Goal: Task Accomplishment & Management: Use online tool/utility

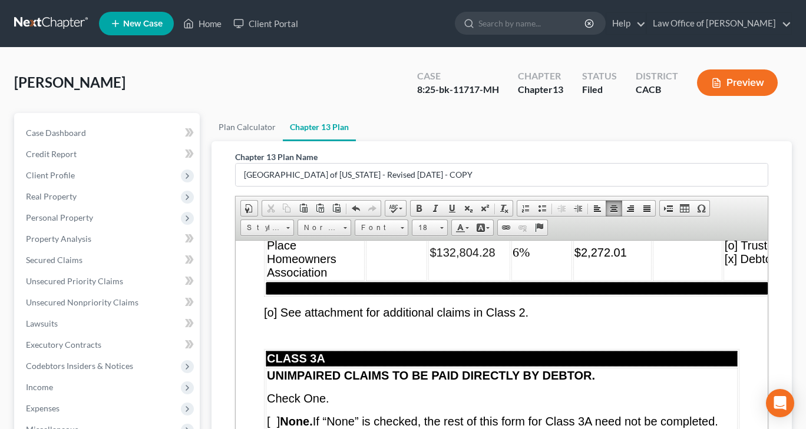
scroll to position [6184, 0]
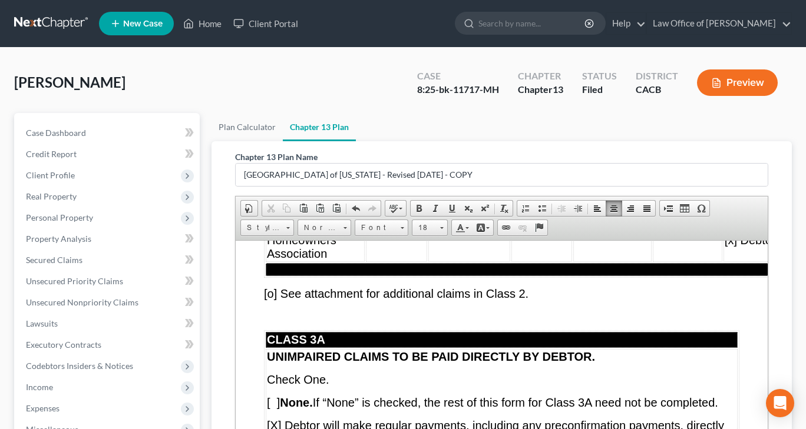
drag, startPoint x: 552, startPoint y: 306, endPoint x: 600, endPoint y: 306, distance: 47.7
click at [600, 261] on td "$2,272.01" at bounding box center [612, 233] width 78 height 57
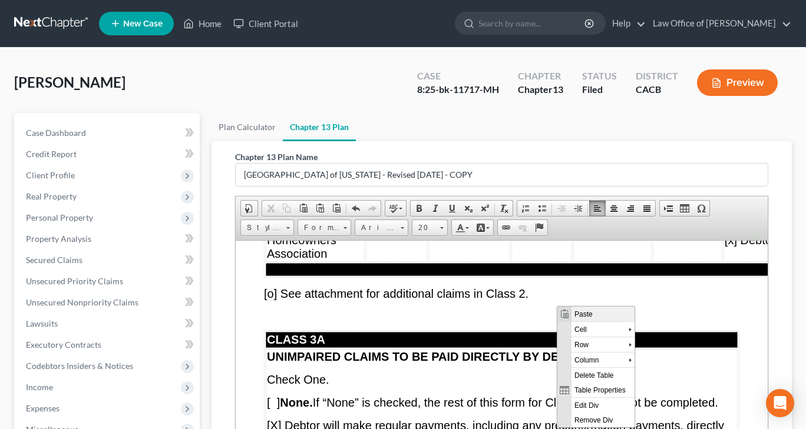
click at [579, 317] on span "Paste" at bounding box center [602, 313] width 63 height 15
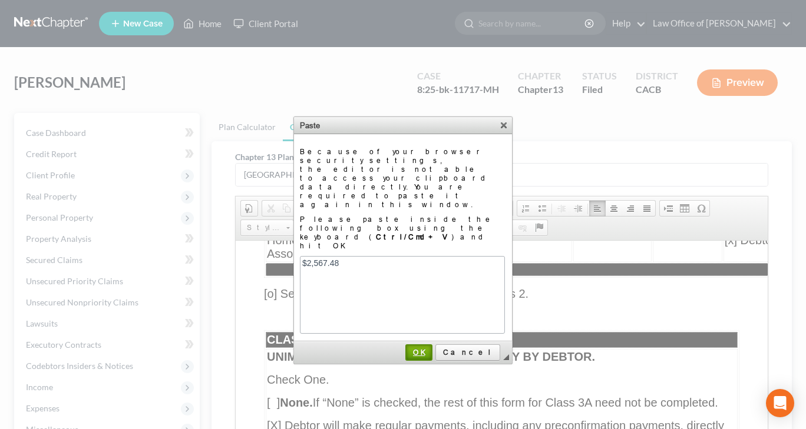
click at [431, 348] on span "OK" at bounding box center [418, 352] width 25 height 9
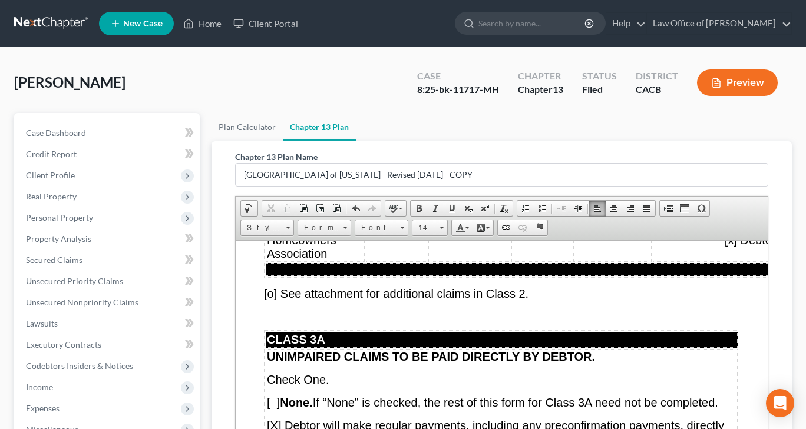
click at [581, 239] on span "$2,567.48" at bounding box center [599, 234] width 37 height 9
drag, startPoint x: 547, startPoint y: 305, endPoint x: 592, endPoint y: 309, distance: 45.5
click at [592, 261] on td "$2,567.48" at bounding box center [612, 233] width 78 height 57
click at [441, 227] on span at bounding box center [442, 228] width 4 height 2
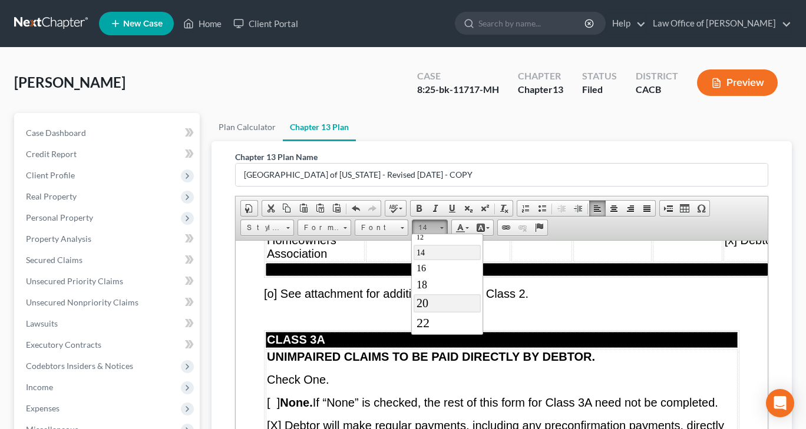
drag, startPoint x: 431, startPoint y: 307, endPoint x: 607, endPoint y: 303, distance: 176.1
click at [431, 307] on link "20" at bounding box center [446, 303] width 67 height 18
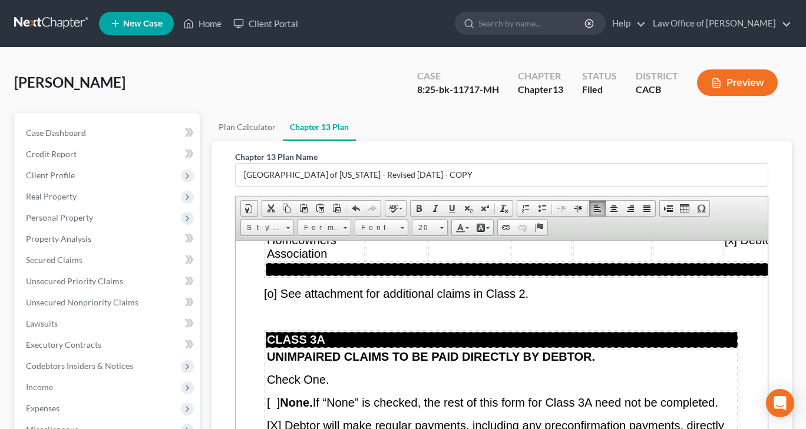
scroll to position [0, 0]
click at [657, 261] on td at bounding box center [687, 233] width 69 height 57
drag, startPoint x: 626, startPoint y: 307, endPoint x: 677, endPoint y: 308, distance: 51.2
click at [677, 261] on td "$154.048.80" at bounding box center [687, 233] width 69 height 57
click at [440, 225] on span at bounding box center [441, 226] width 3 height 11
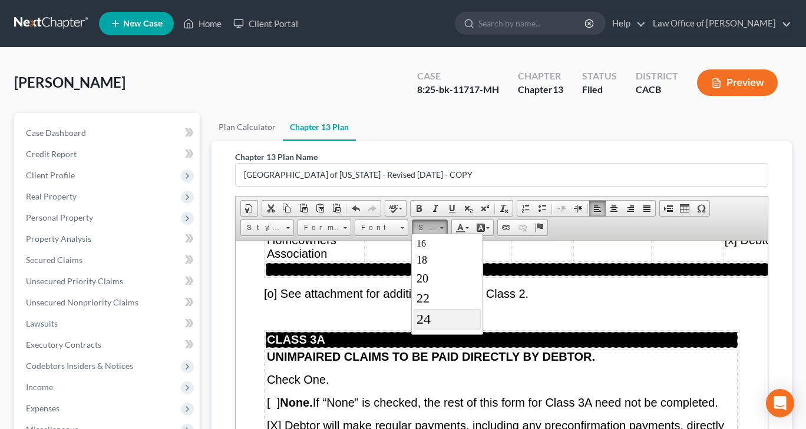
scroll to position [118, 0]
drag, startPoint x: 420, startPoint y: 273, endPoint x: 600, endPoint y: 271, distance: 180.2
click at [420, 273] on span "20" at bounding box center [422, 268] width 12 height 13
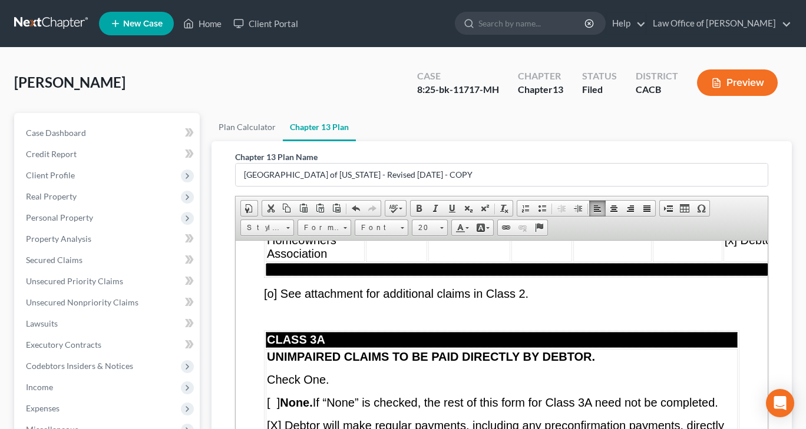
click at [573, 261] on td "$2,567.48" at bounding box center [612, 233] width 78 height 57
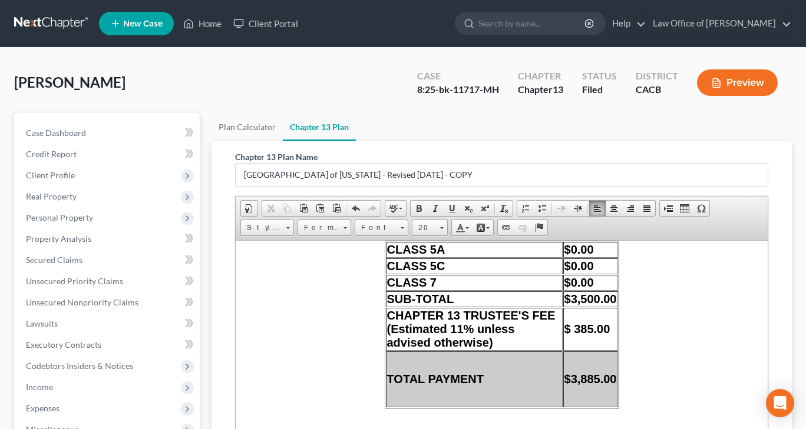
scroll to position [11013, 0]
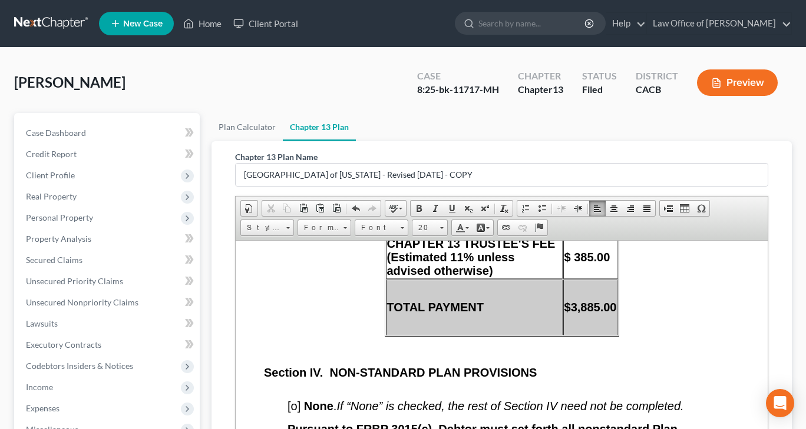
click at [563, 103] on td "$" at bounding box center [590, 95] width 55 height 16
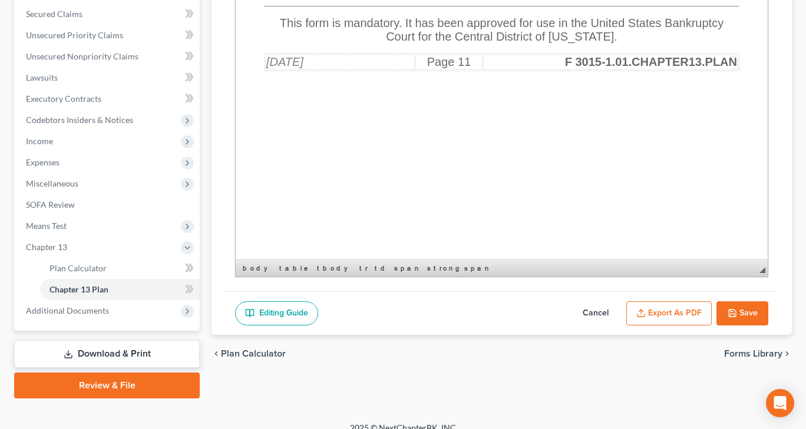
scroll to position [259, 0]
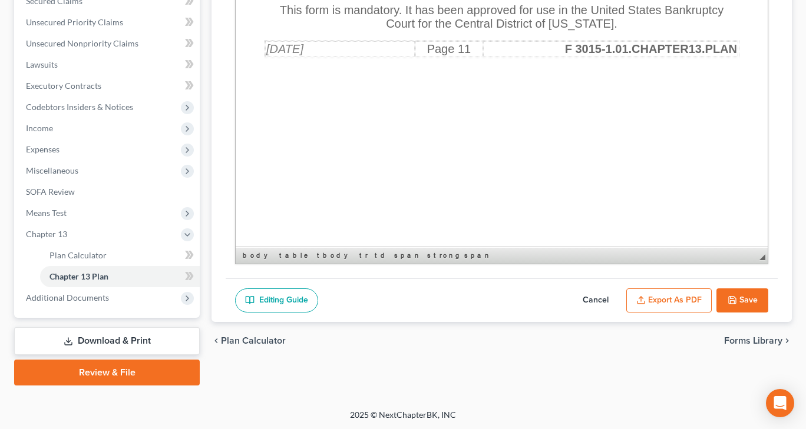
click at [737, 300] on button "Save" at bounding box center [742, 301] width 52 height 25
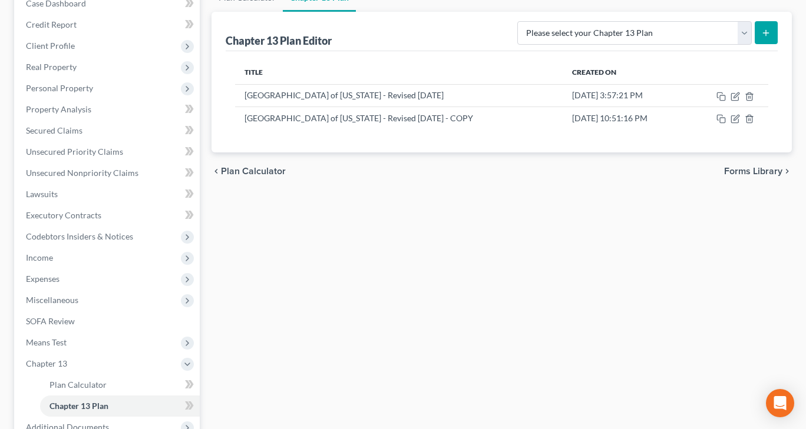
scroll to position [82, 0]
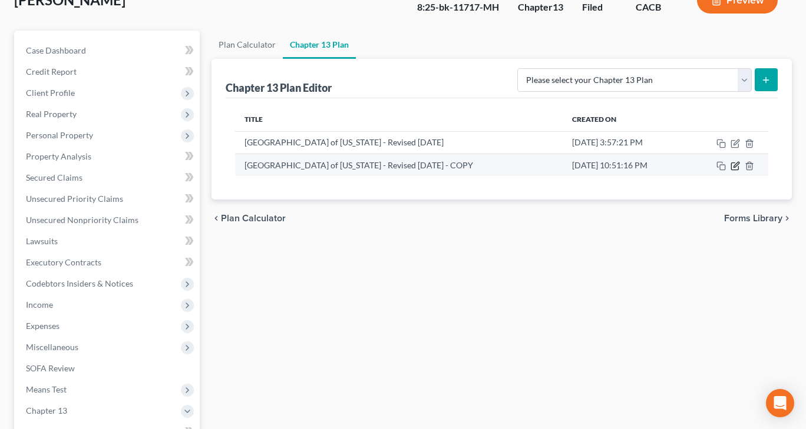
click at [733, 163] on icon "button" at bounding box center [734, 166] width 7 height 7
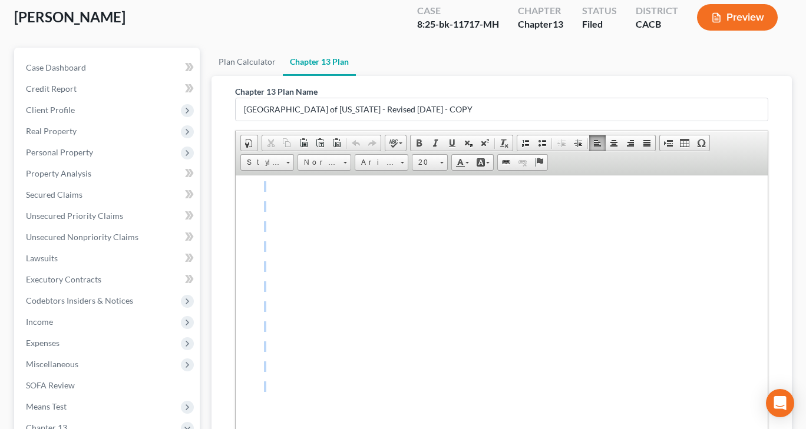
scroll to position [14301, 0]
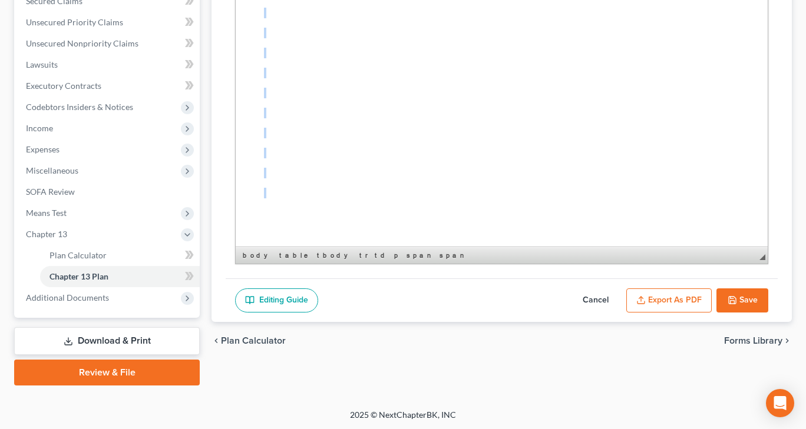
drag, startPoint x: 286, startPoint y: -1, endPoint x: 344, endPoint y: 360, distance: 365.1
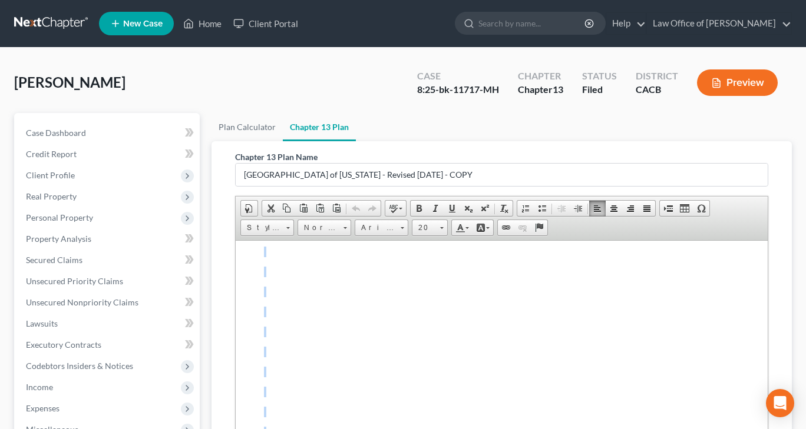
scroll to position [14242, 0]
click at [398, 226] on link "Arial" at bounding box center [382, 228] width 54 height 16
drag, startPoint x: 385, startPoint y: 256, endPoint x: 508, endPoint y: 316, distance: 137.2
click at [385, 256] on link "Arial" at bounding box center [398, 256] width 85 height 15
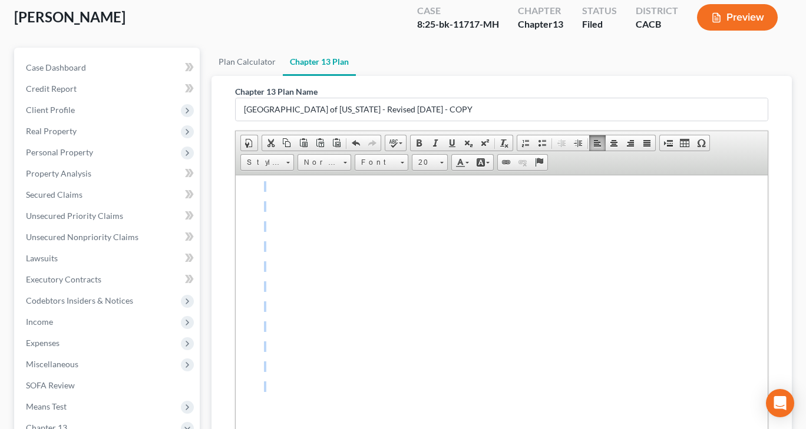
scroll to position [13914, 28]
click at [440, 163] on span at bounding box center [441, 160] width 3 height 11
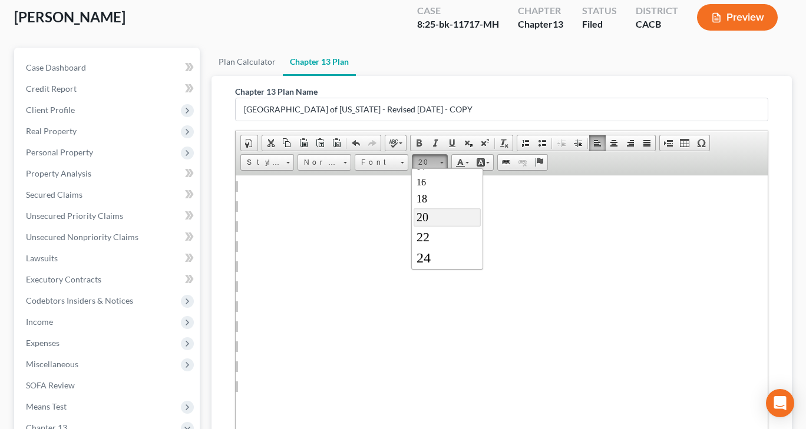
click at [422, 220] on span "20" at bounding box center [422, 217] width 12 height 13
click at [407, 251] on p at bounding box center [473, 246] width 475 height 11
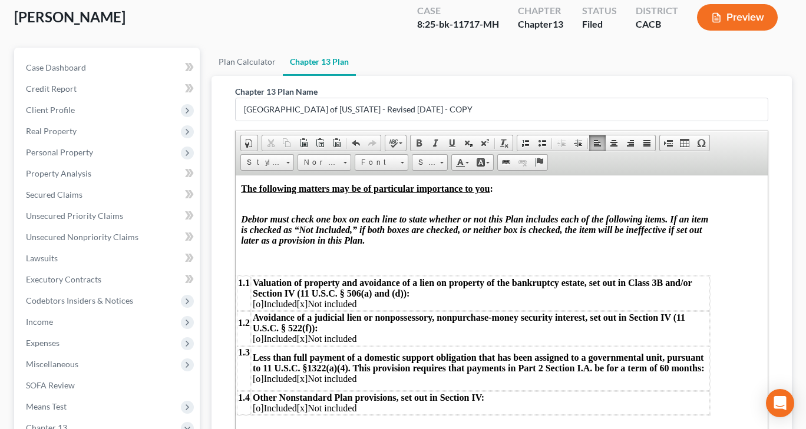
scroll to position [0, 28]
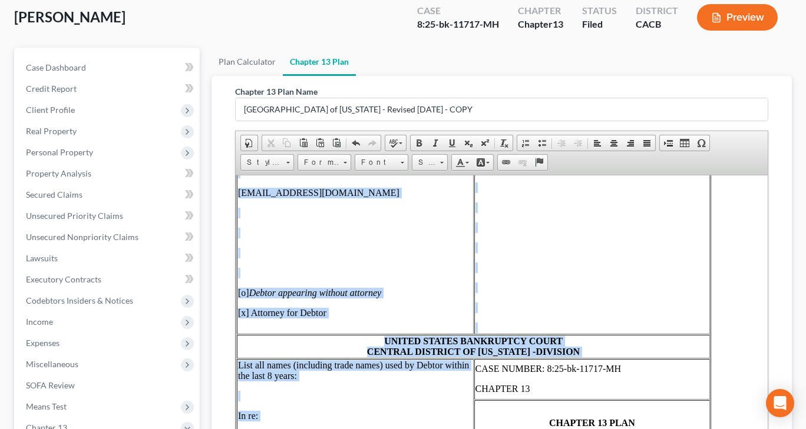
drag, startPoint x: 475, startPoint y: 209, endPoint x: 433, endPoint y: 345, distance: 142.1
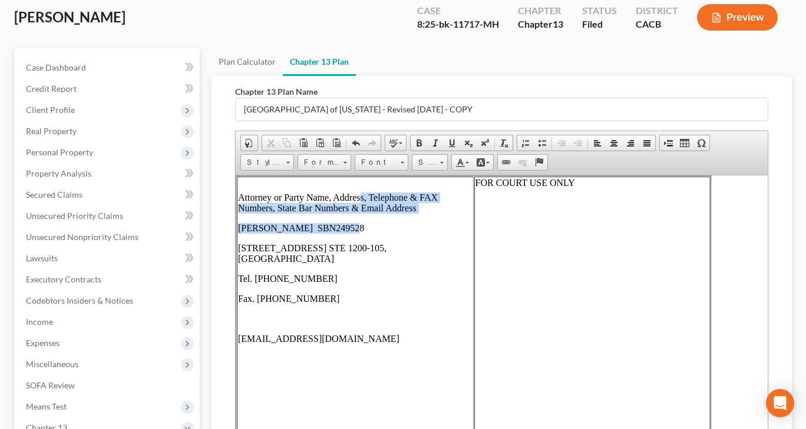
drag, startPoint x: 361, startPoint y: 186, endPoint x: 360, endPoint y: 230, distance: 44.2
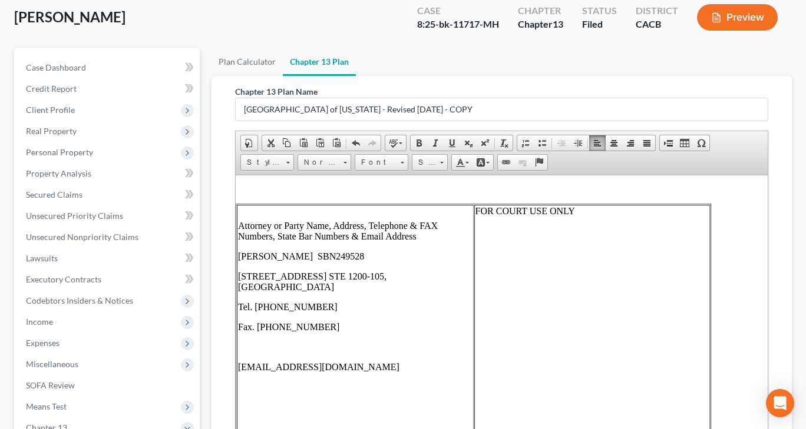
drag, startPoint x: 271, startPoint y: 205, endPoint x: 266, endPoint y: 212, distance: 8.8
click at [271, 205] on td "Attorney or Party Name, Address, Telephone & FAX Numbers, State Bar Numbers & E…" at bounding box center [355, 356] width 237 height 304
drag, startPoint x: 477, startPoint y: 211, endPoint x: 491, endPoint y: 208, distance: 14.3
click at [491, 208] on p "FOR COURT USE ONLY" at bounding box center [591, 211] width 233 height 11
click at [425, 217] on td "Attorney or Party Name, Address, Telephone & FAX Numbers, State Bar Numbers & E…" at bounding box center [355, 356] width 237 height 304
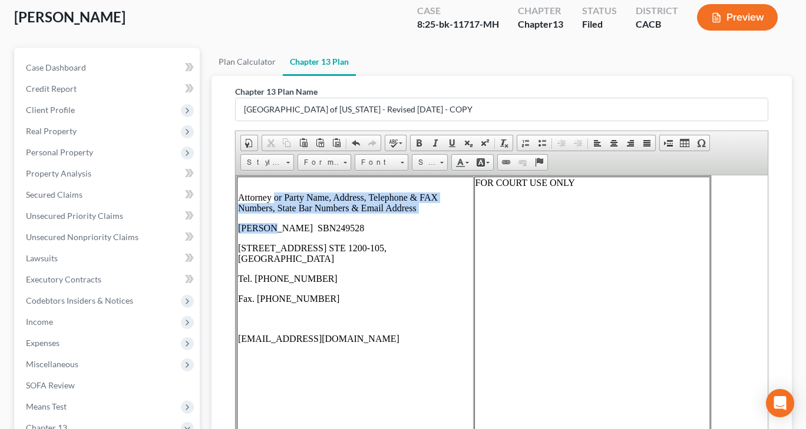
drag, startPoint x: 274, startPoint y: 191, endPoint x: 273, endPoint y: 228, distance: 36.5
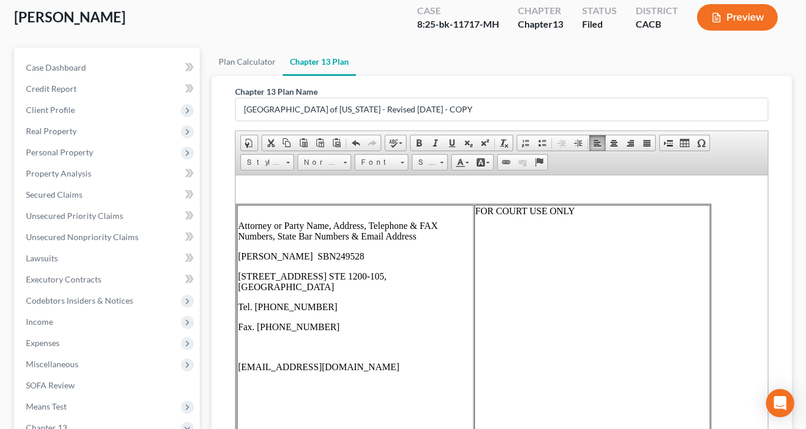
click at [237, 213] on td "Attorney or Party Name, Address, Telephone & FAX Numbers, State Bar Numbers & E…" at bounding box center [355, 356] width 237 height 304
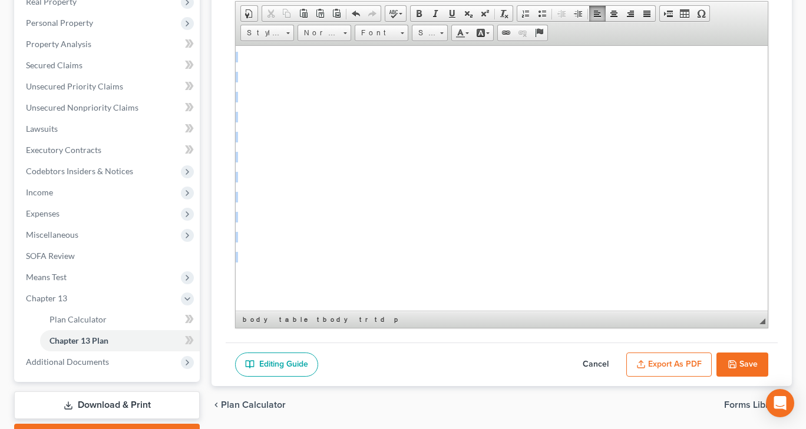
scroll to position [11951, 28]
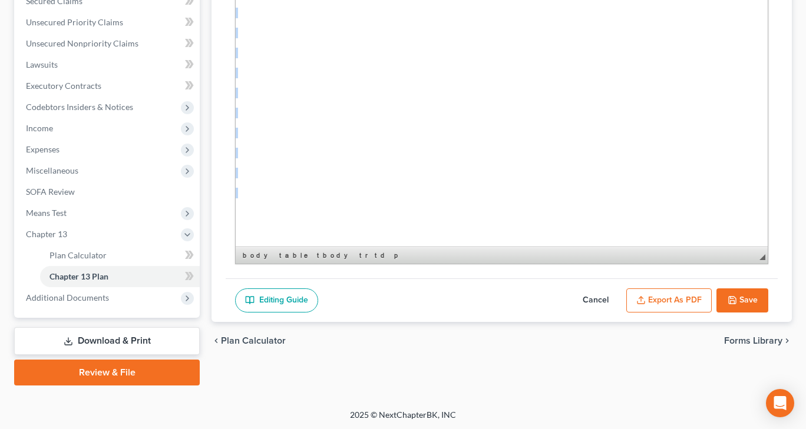
drag, startPoint x: 239, startPoint y: 22, endPoint x: 318, endPoint y: 266, distance: 256.3
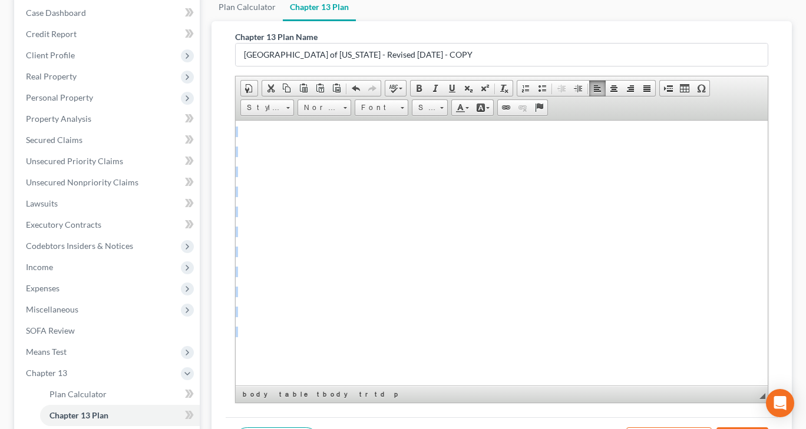
scroll to position [0, 0]
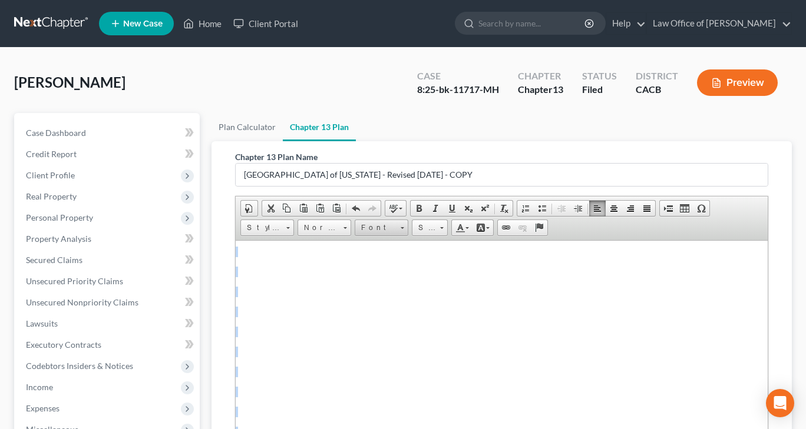
click at [400, 224] on span at bounding box center [401, 226] width 3 height 11
click at [381, 276] on span "Times New Roman" at bounding box center [395, 272] width 73 height 10
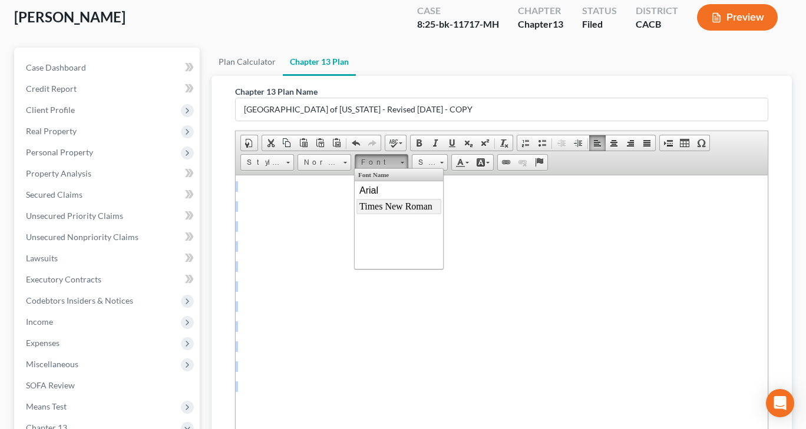
scroll to position [11901, 28]
click at [443, 165] on link "Size" at bounding box center [430, 162] width 36 height 16
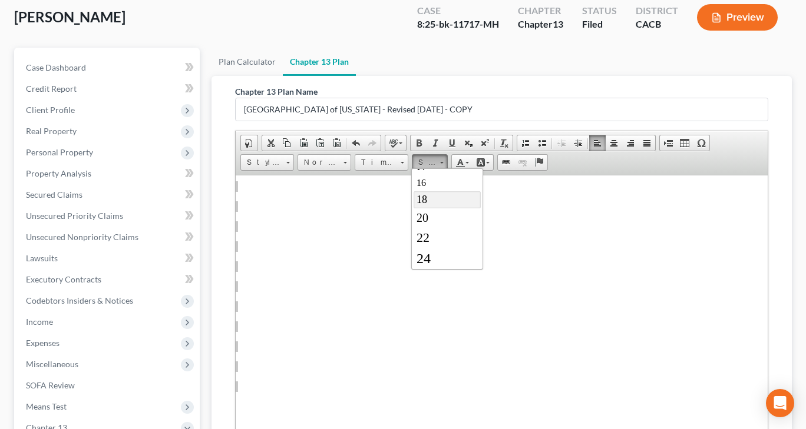
scroll to position [118, 0]
click at [423, 219] on span "22" at bounding box center [422, 223] width 13 height 15
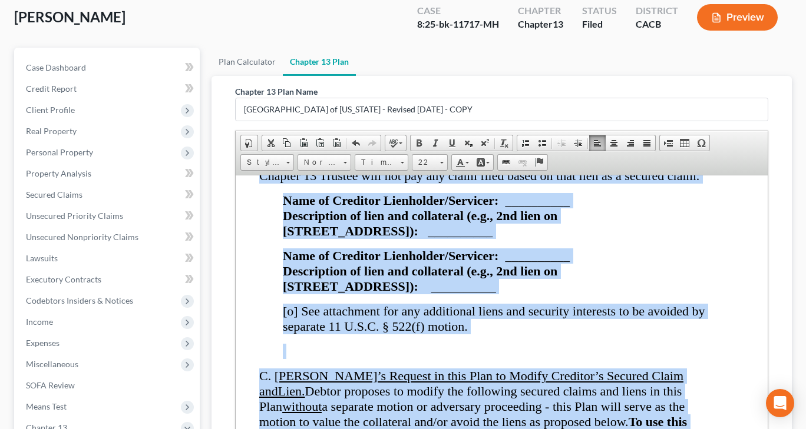
scroll to position [13381, 28]
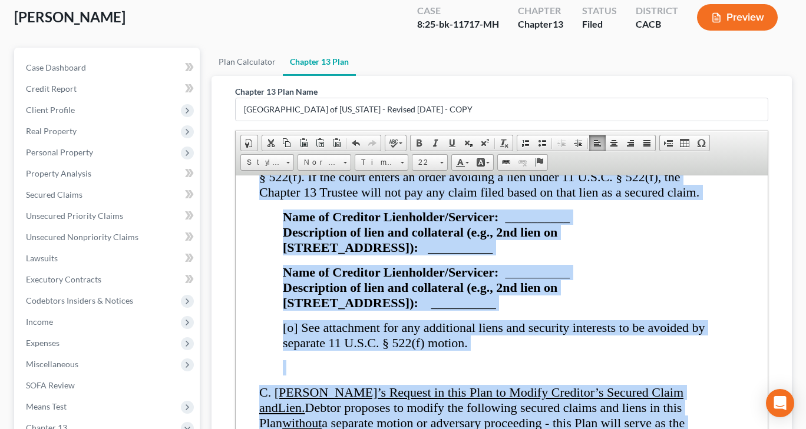
click at [455, 360] on p at bounding box center [497, 367] width 428 height 15
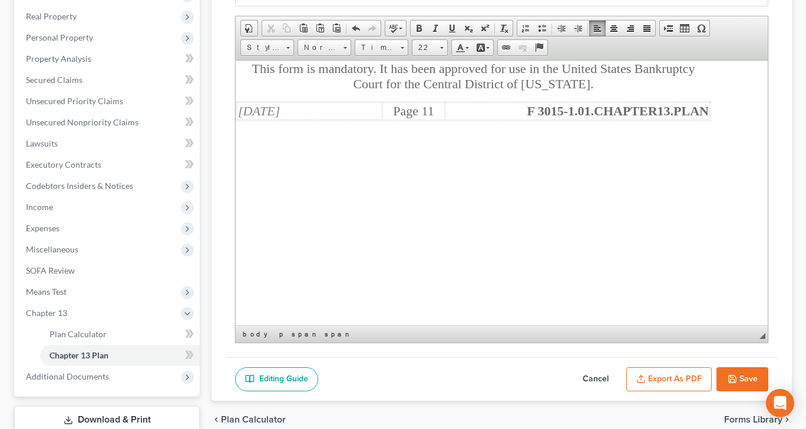
scroll to position [0, 0]
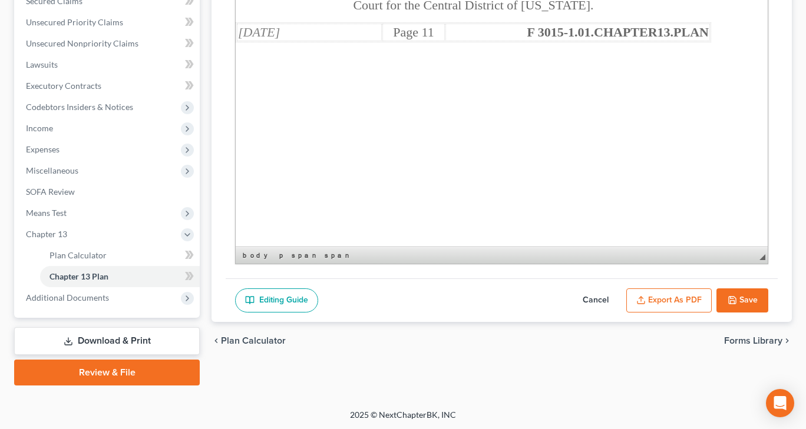
click at [732, 302] on icon "button" at bounding box center [731, 300] width 9 height 9
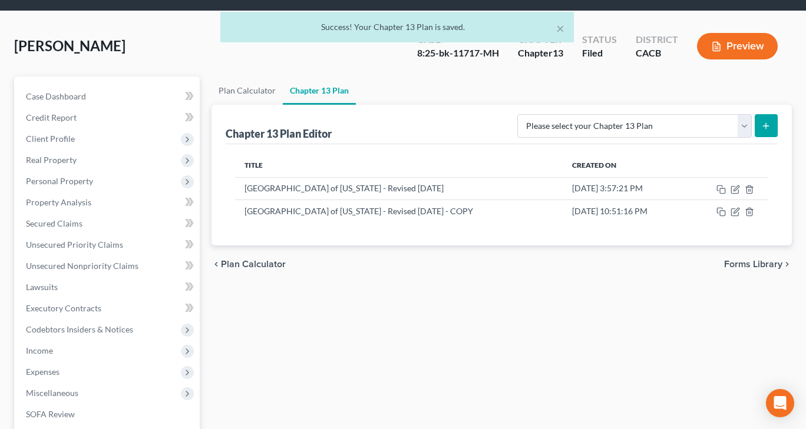
scroll to position [24, 0]
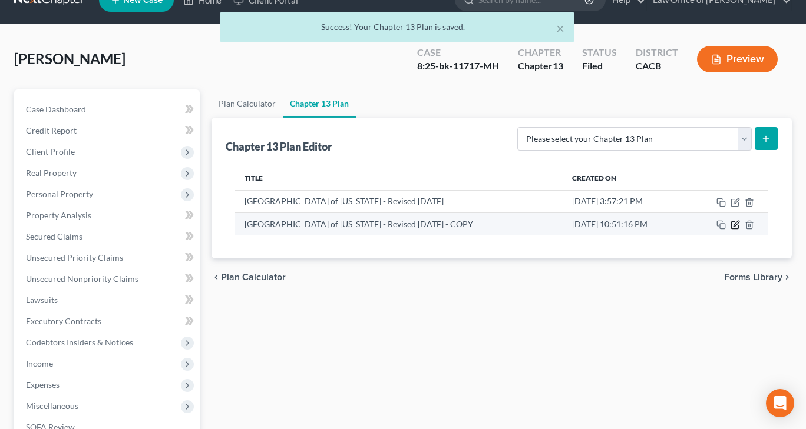
click at [734, 224] on icon "button" at bounding box center [734, 224] width 9 height 9
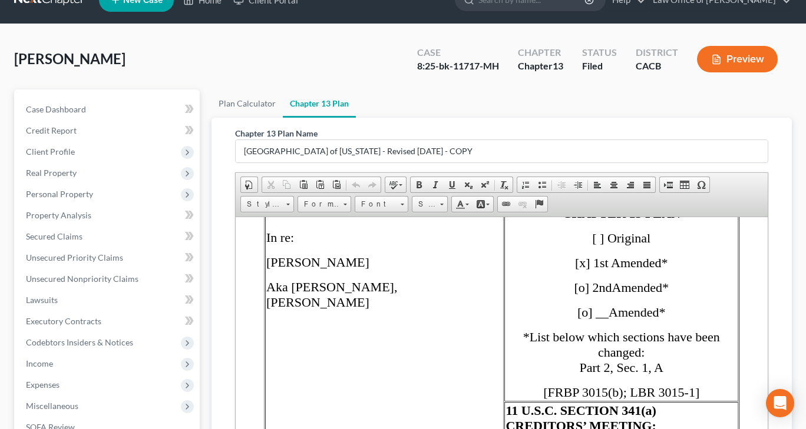
scroll to position [259, 0]
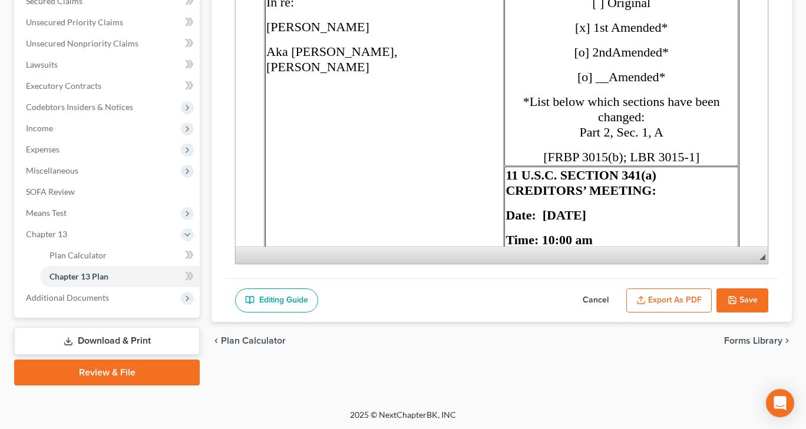
click at [676, 296] on button "Export as PDF" at bounding box center [668, 301] width 85 height 25
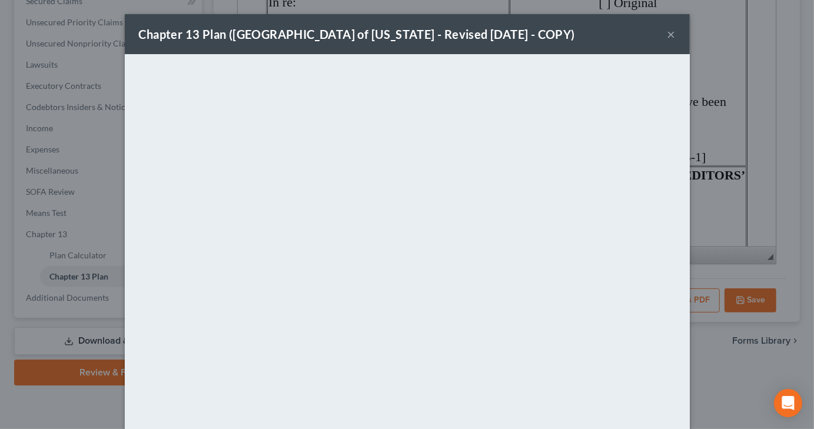
click at [761, 39] on div "Chapter 13 Plan ([GEOGRAPHIC_DATA] of [US_STATE] - Revised [DATE] - COPY) × <ob…" at bounding box center [407, 214] width 814 height 429
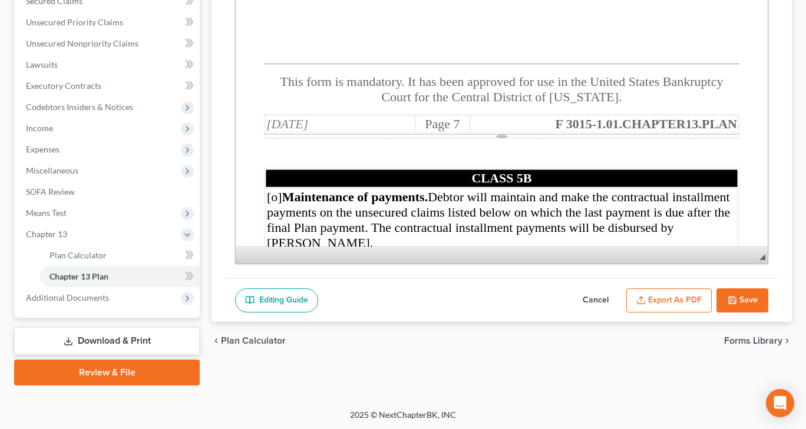
scroll to position [9902, 0]
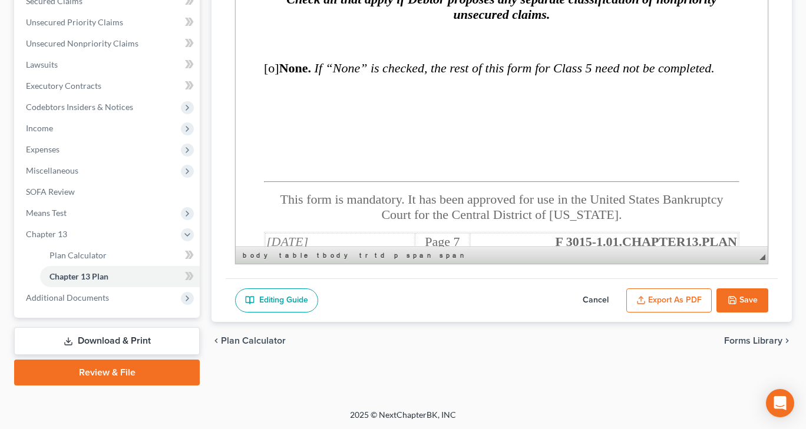
click at [413, 266] on p at bounding box center [501, 271] width 475 height 11
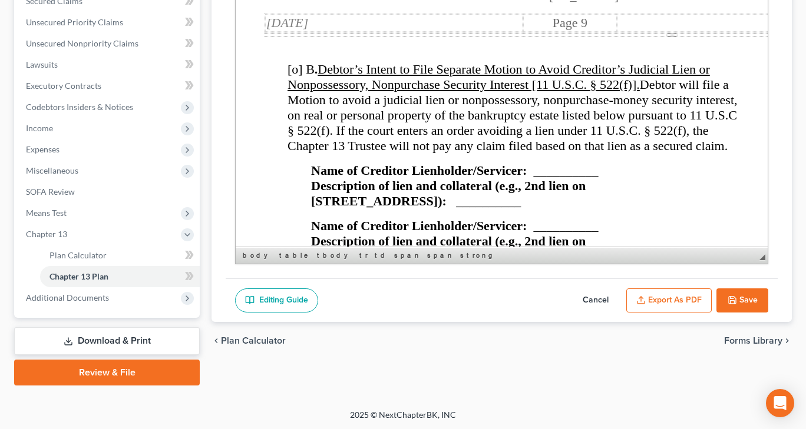
scroll to position [12404, 0]
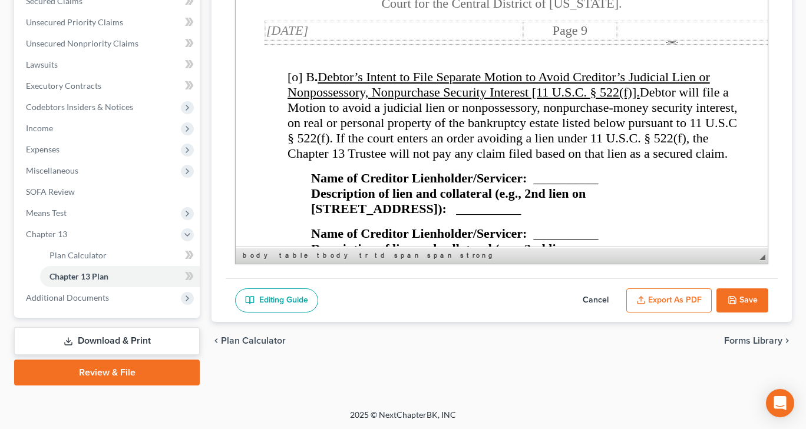
click at [733, 304] on button "Save" at bounding box center [742, 301] width 52 height 25
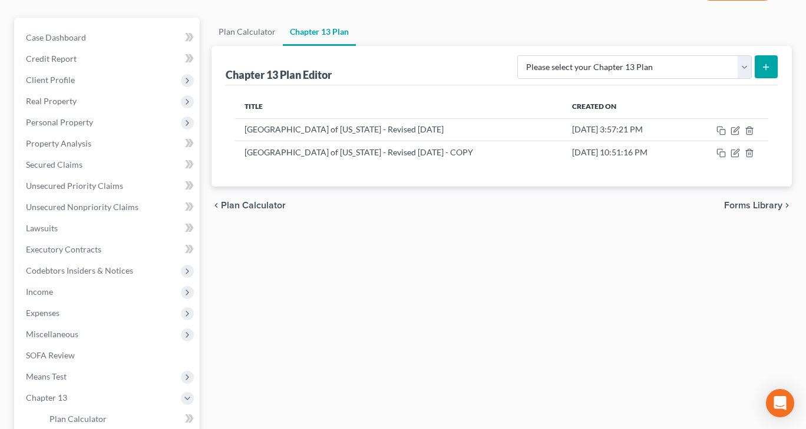
scroll to position [0, 0]
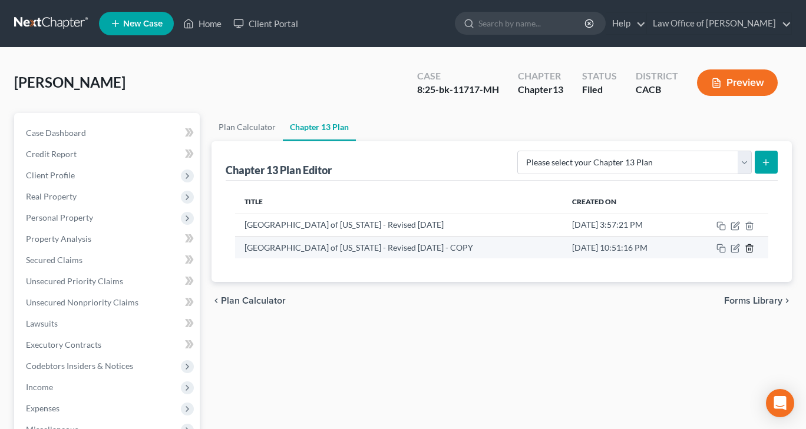
click at [749, 250] on icon "button" at bounding box center [748, 248] width 9 height 9
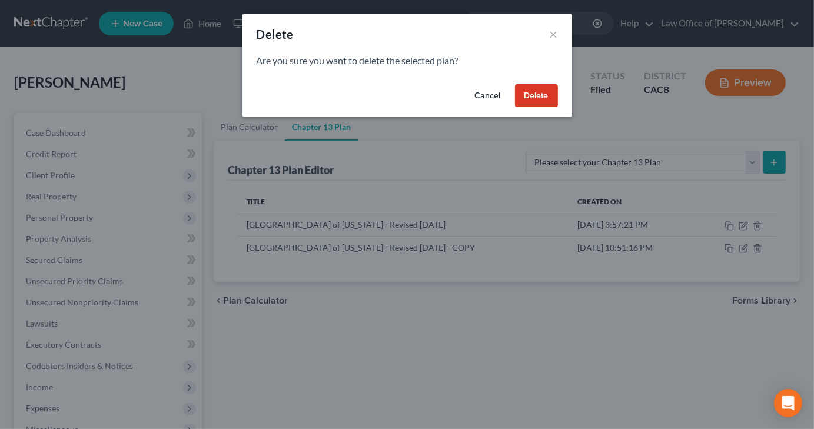
click at [537, 88] on button "Delete" at bounding box center [536, 96] width 43 height 24
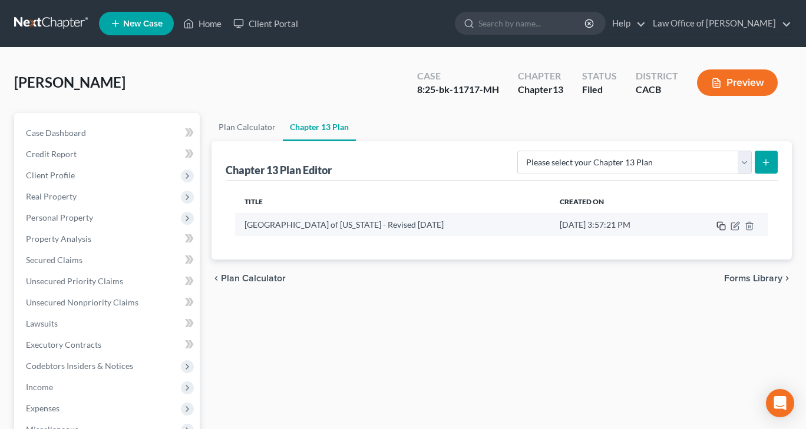
click at [717, 225] on icon "button" at bounding box center [720, 225] width 9 height 9
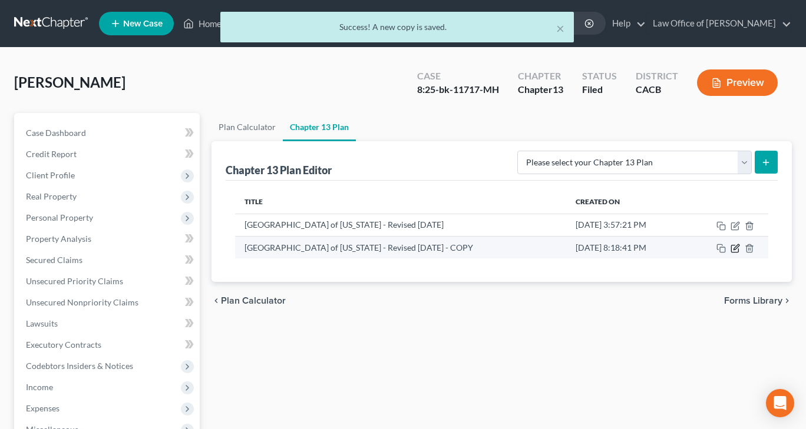
click at [731, 249] on icon "button" at bounding box center [734, 249] width 7 height 7
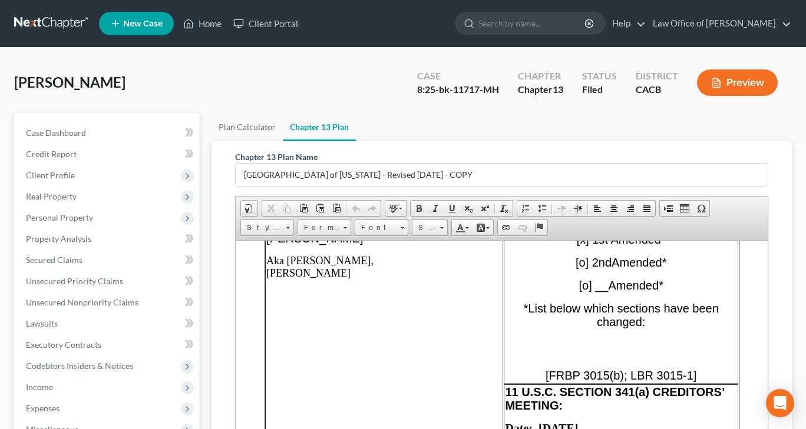
scroll to position [530, 0]
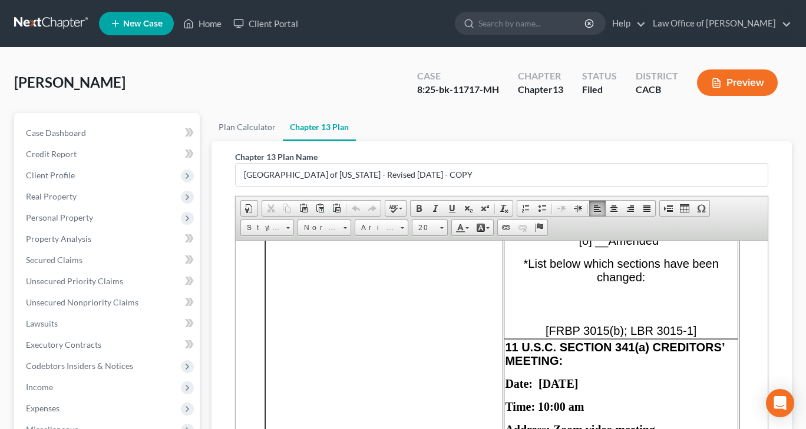
click at [598, 304] on p at bounding box center [621, 309] width 232 height 11
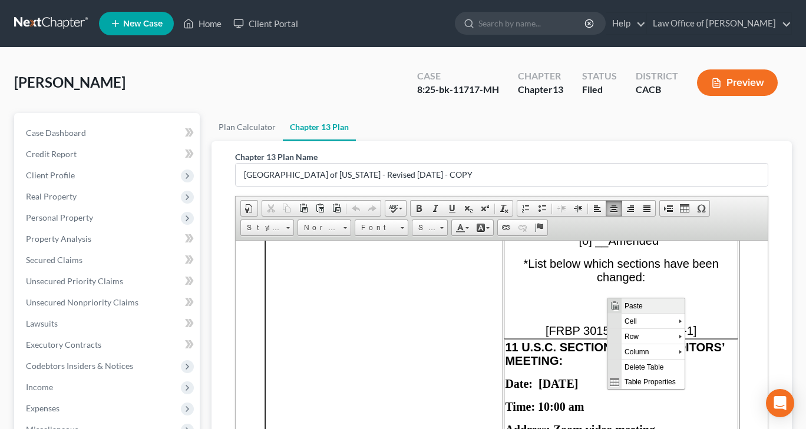
click at [630, 300] on span "Paste" at bounding box center [652, 305] width 63 height 15
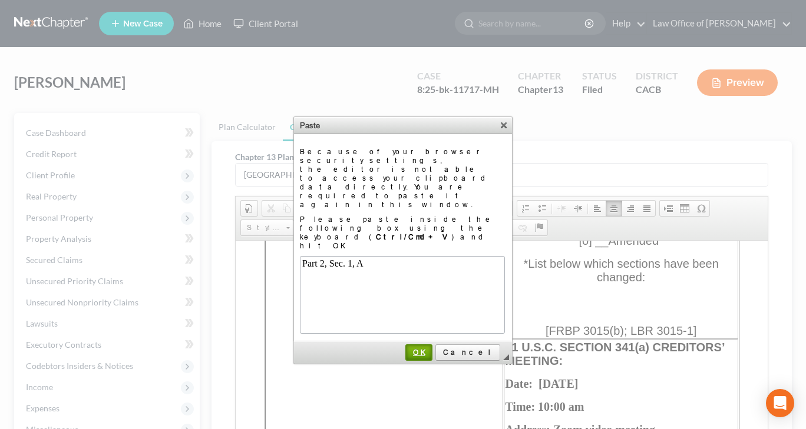
click at [431, 348] on span "OK" at bounding box center [418, 352] width 25 height 9
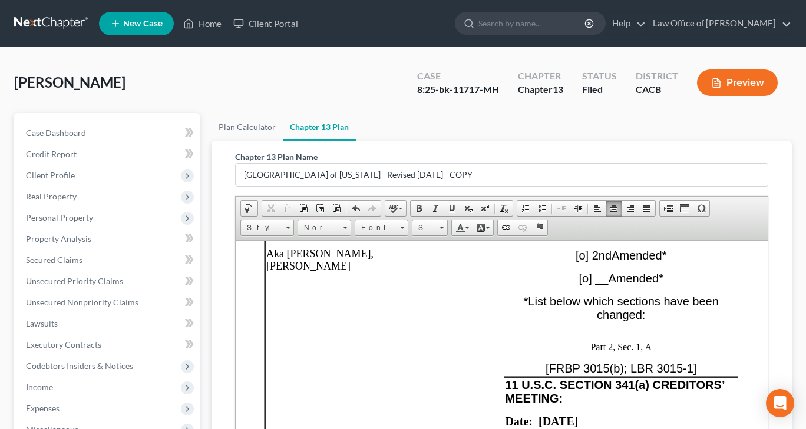
scroll to position [471, 0]
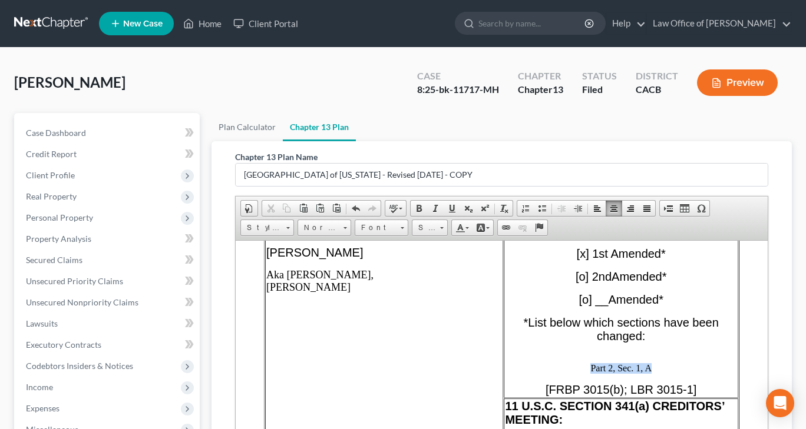
drag, startPoint x: 590, startPoint y: 360, endPoint x: 677, endPoint y: 359, distance: 86.6
click at [677, 363] on p "Part 2, Sec. 1, A" at bounding box center [621, 368] width 232 height 11
click at [444, 227] on link "Size" at bounding box center [430, 228] width 36 height 16
click at [420, 324] on span "20" at bounding box center [422, 327] width 12 height 13
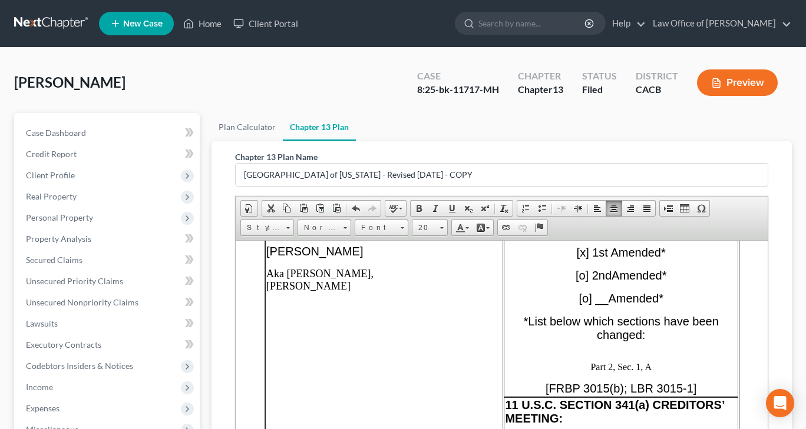
scroll to position [0, 0]
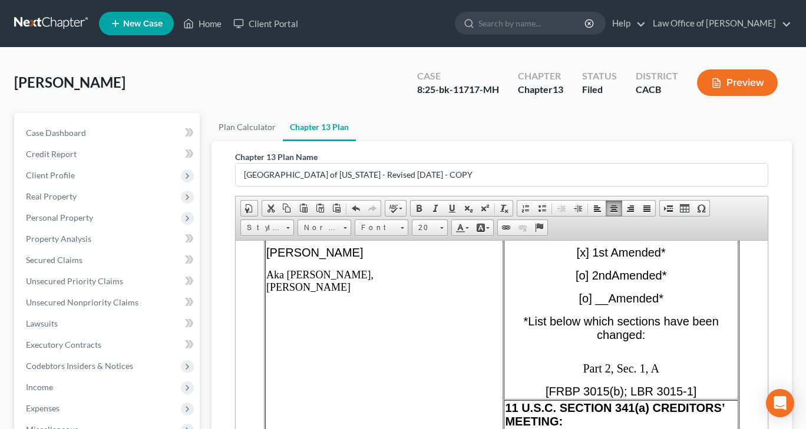
click at [566, 326] on p "*List below which sections have been changed:" at bounding box center [621, 333] width 232 height 38
click at [605, 343] on td "CHAPTER 13 PLAN [ ] Original [x] 1st Amended* [o] 2nd Amended * [o] __ Amended …" at bounding box center [621, 298] width 234 height 201
click at [634, 336] on p "*List below which sections have been changed:" at bounding box center [621, 333] width 232 height 38
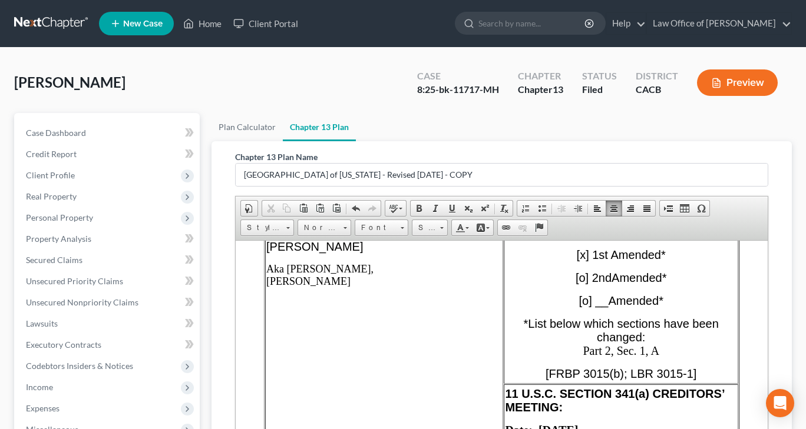
scroll to position [462, 0]
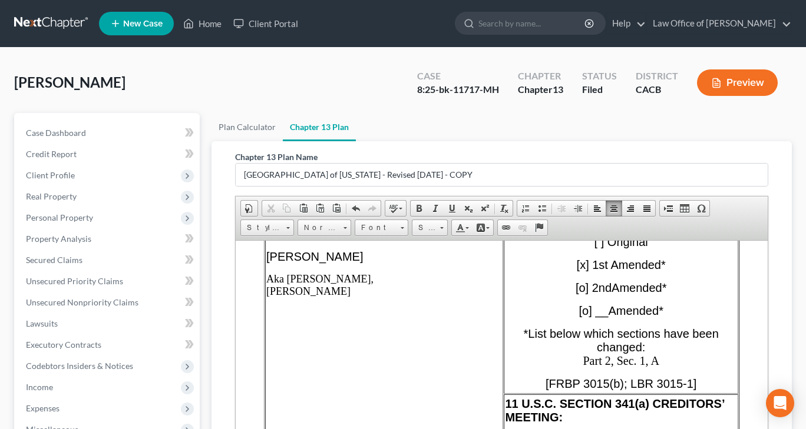
click at [611, 327] on span "*List below which sections have been changed:" at bounding box center [621, 340] width 195 height 27
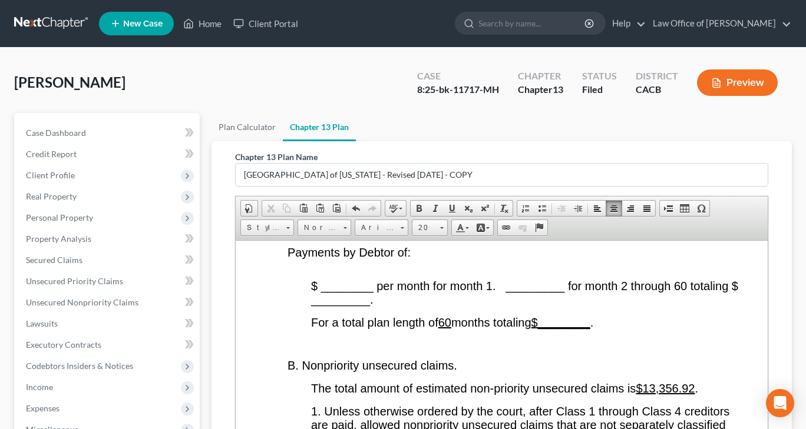
scroll to position [2288, 0]
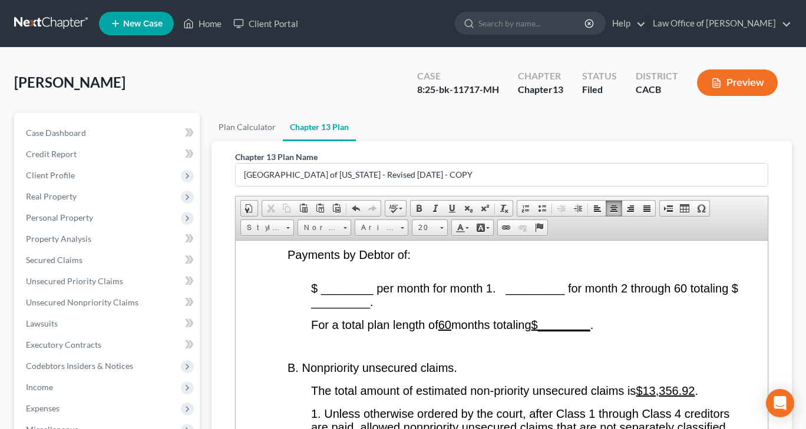
click at [420, 268] on p "A. Monthly Plan Payments will begin 30 days from the date the bankruptcy petiti…" at bounding box center [513, 233] width 452 height 78
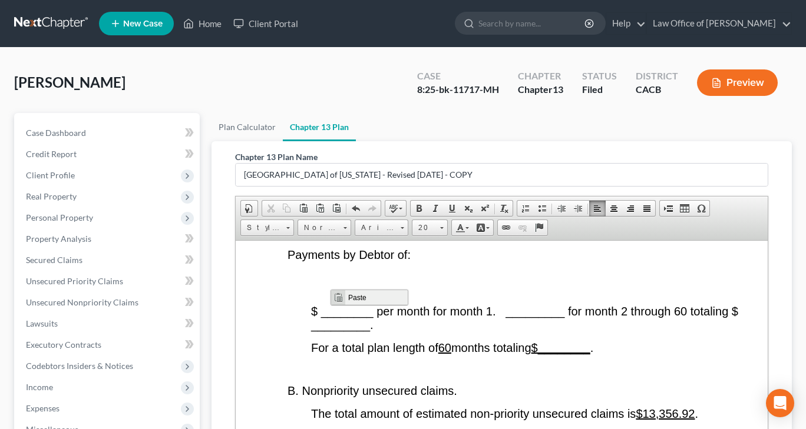
click at [341, 295] on span "Context Menu Options" at bounding box center [337, 297] width 9 height 9
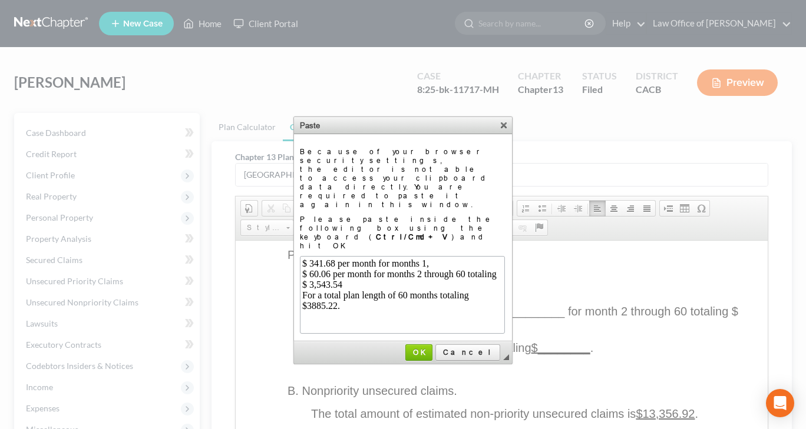
scroll to position [0, 0]
click at [432, 348] on span "OK" at bounding box center [419, 352] width 26 height 9
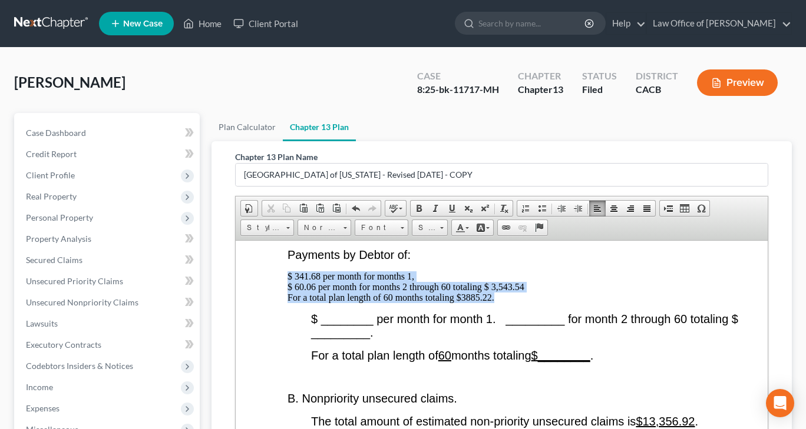
drag, startPoint x: 287, startPoint y: 283, endPoint x: 509, endPoint y: 312, distance: 223.2
click at [509, 303] on p "$ 341.68 per month for months 1, $ 60.06 per month for months 2 through 60 tota…" at bounding box center [513, 287] width 452 height 32
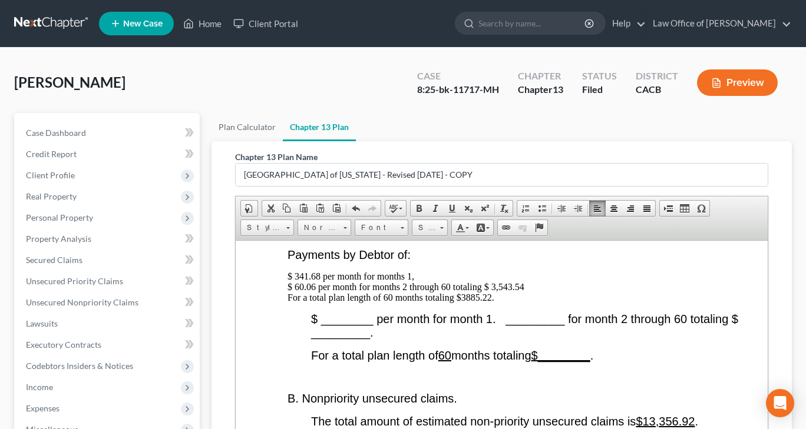
click at [465, 332] on span "$ ________ per month for month 1. _________ for month 2 through 60 totaling $ _…" at bounding box center [524, 325] width 427 height 27
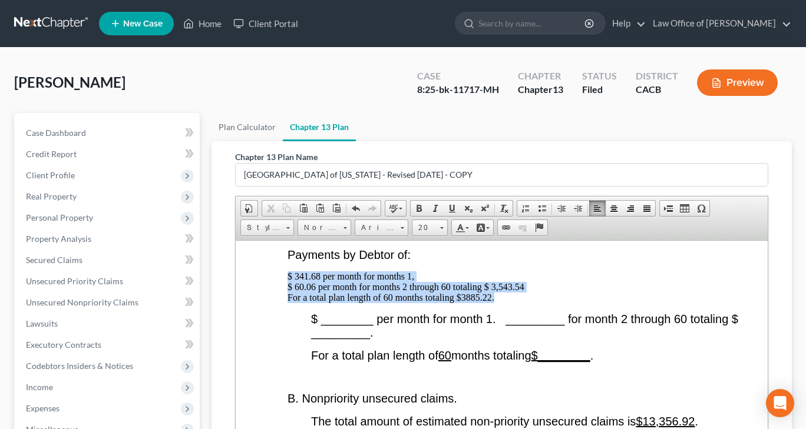
drag, startPoint x: 284, startPoint y: 287, endPoint x: 495, endPoint y: 312, distance: 212.3
click at [440, 227] on span at bounding box center [442, 228] width 4 height 2
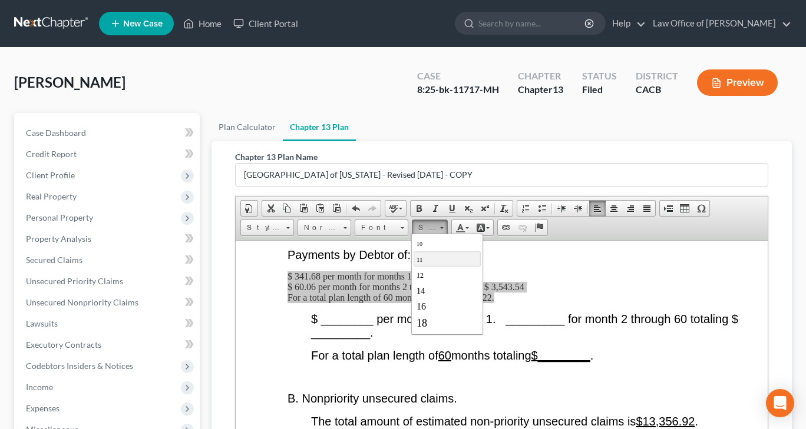
scroll to position [59, 0]
click at [420, 325] on span "20" at bounding box center [422, 327] width 12 height 13
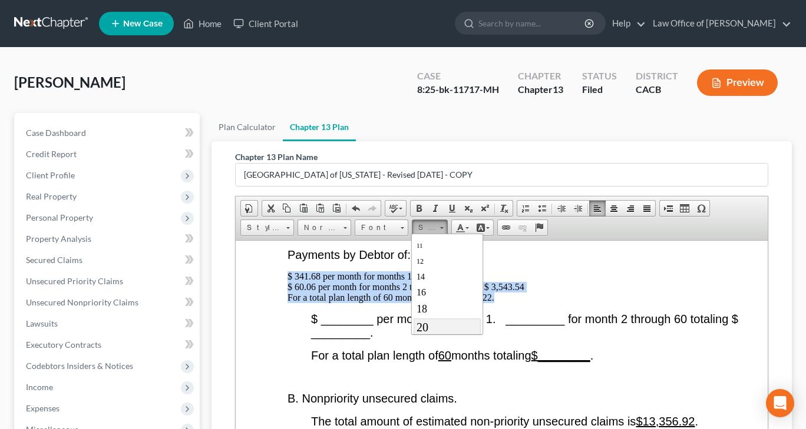
scroll to position [0, 0]
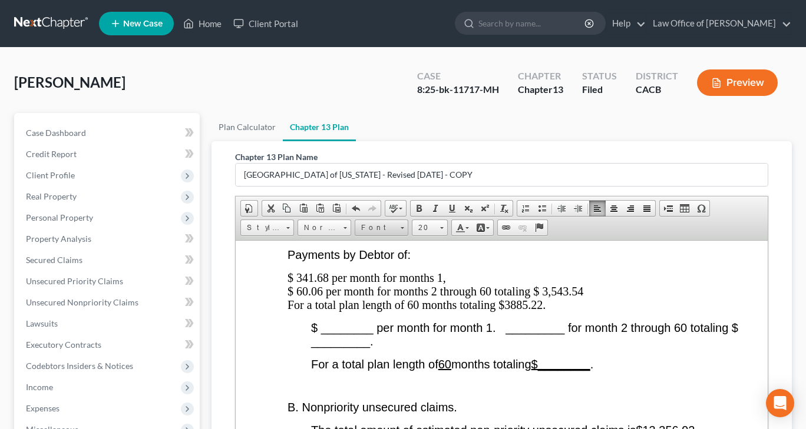
click at [400, 224] on span at bounding box center [401, 226] width 3 height 11
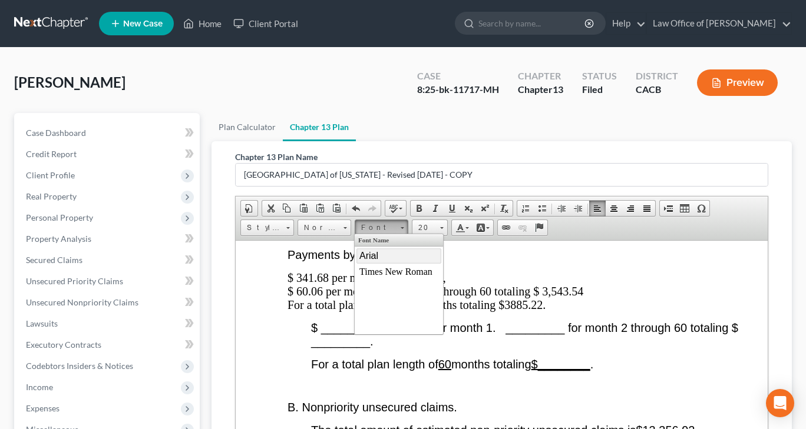
click at [381, 257] on link "Arial" at bounding box center [398, 256] width 85 height 15
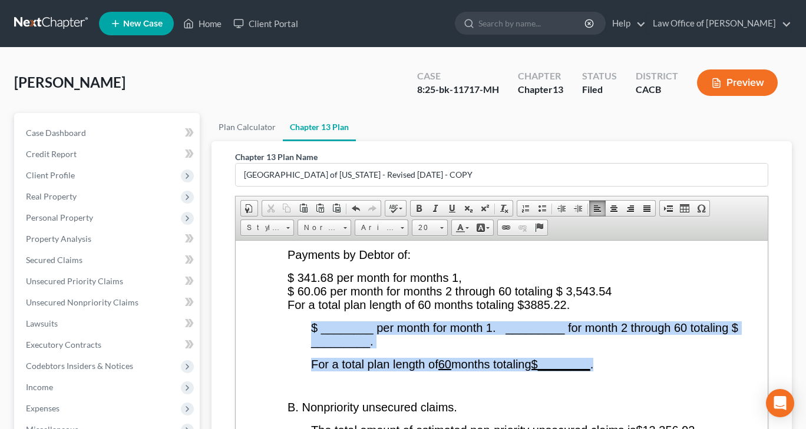
drag, startPoint x: 310, startPoint y: 337, endPoint x: 611, endPoint y: 377, distance: 303.6
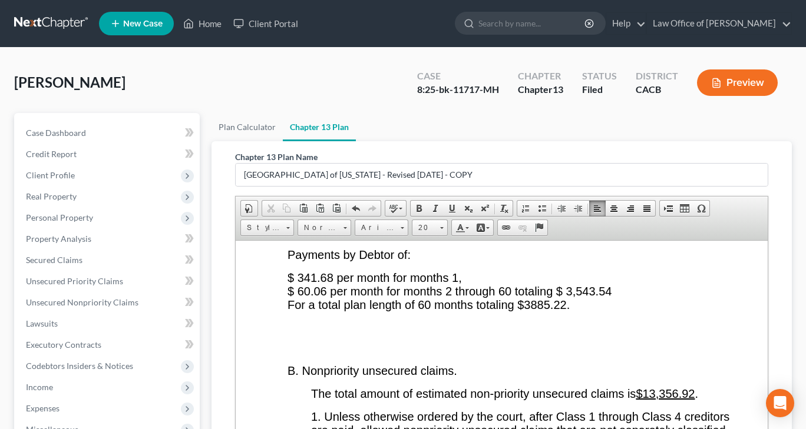
click at [287, 311] on span "$ 341.68 per month for months 1, $ 60.06 per month for months 2 through 60 tota…" at bounding box center [449, 291] width 324 height 40
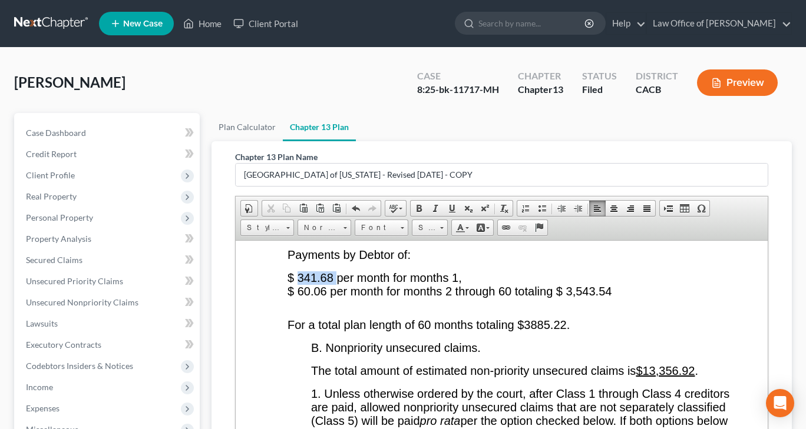
drag, startPoint x: 299, startPoint y: 287, endPoint x: 339, endPoint y: 294, distance: 40.7
click at [339, 294] on span "$ 341.68 per month for months 1, $ 60.06 per month for months 2 through 60 tota…" at bounding box center [449, 284] width 324 height 27
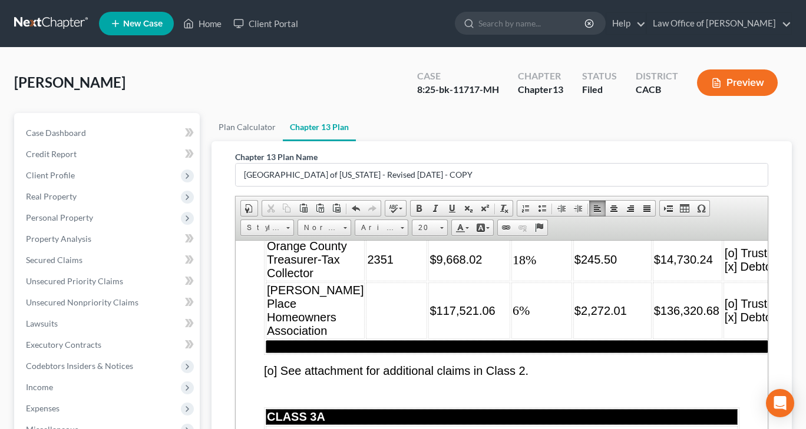
scroll to position [6116, 0]
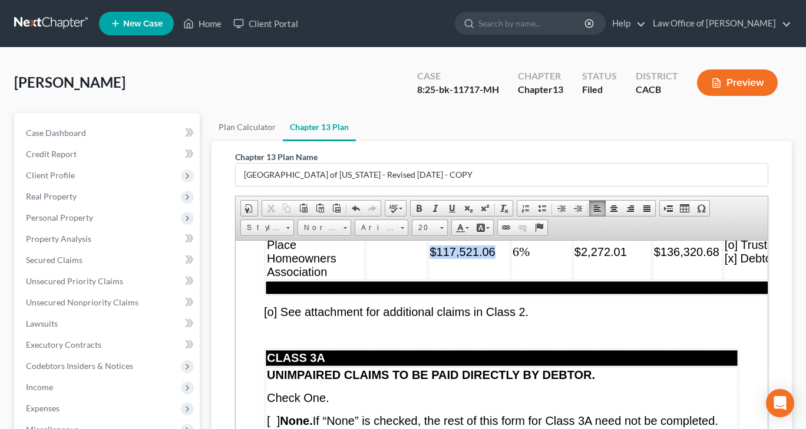
drag, startPoint x: 402, startPoint y: 323, endPoint x: 464, endPoint y: 325, distance: 61.9
click at [464, 258] on span "$117,521.06" at bounding box center [461, 251] width 65 height 13
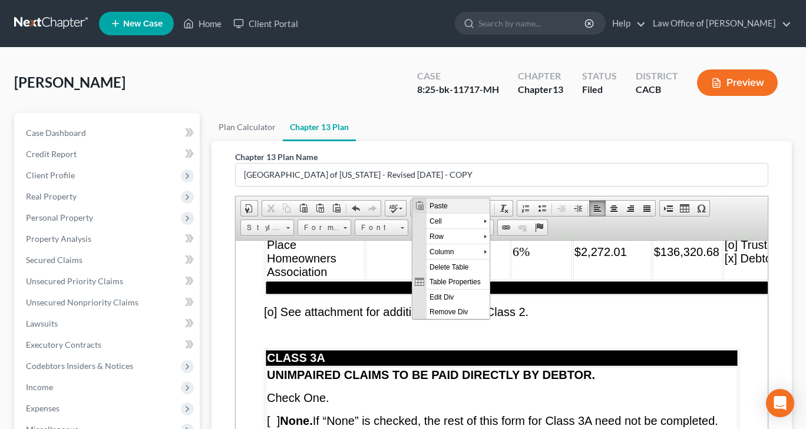
click at [436, 206] on span "Paste" at bounding box center [457, 205] width 63 height 15
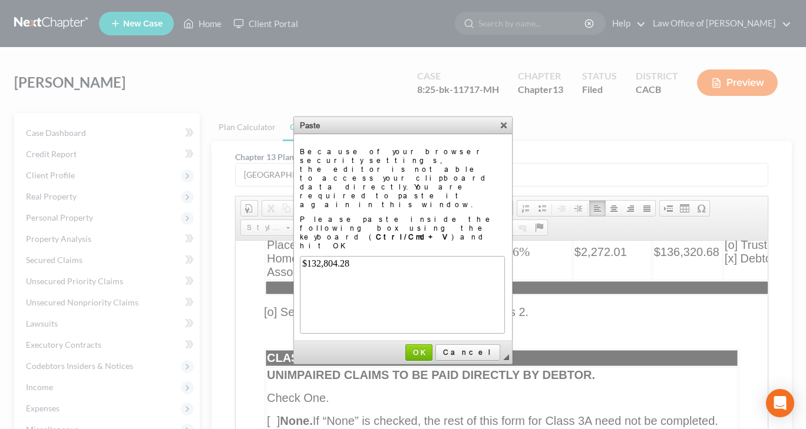
scroll to position [0, 0]
click at [431, 348] on span "OK" at bounding box center [418, 352] width 25 height 9
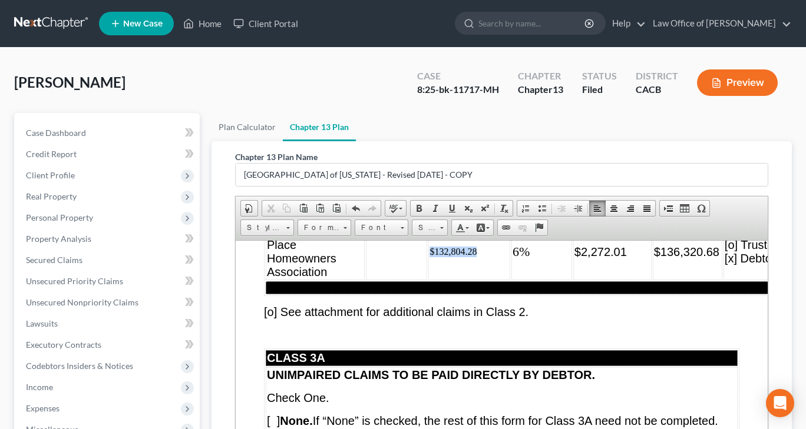
drag, startPoint x: 401, startPoint y: 325, endPoint x: 454, endPoint y: 326, distance: 53.0
click at [454, 280] on td "$132,804.28" at bounding box center [468, 251] width 81 height 57
click at [440, 227] on span at bounding box center [441, 226] width 3 height 11
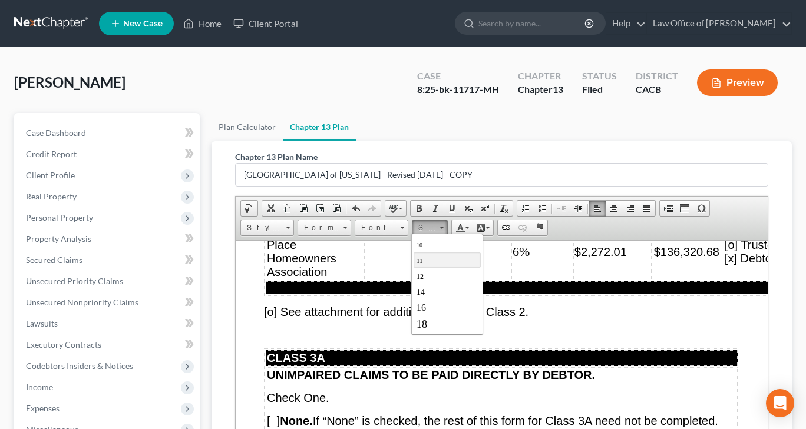
scroll to position [59, 0]
click at [423, 324] on span "20" at bounding box center [422, 327] width 12 height 13
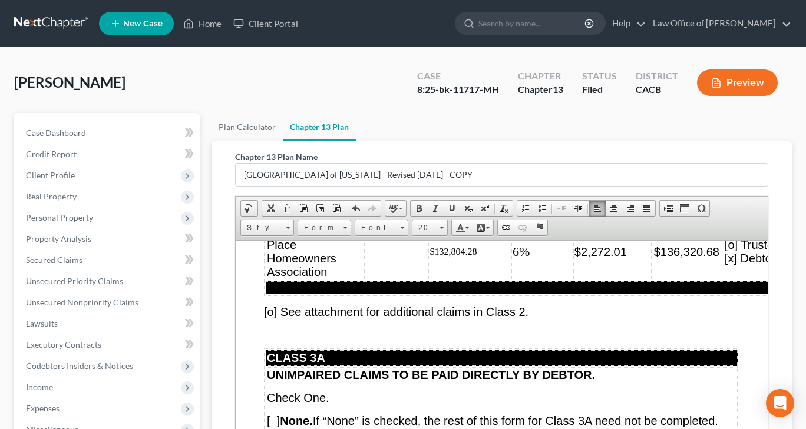
scroll to position [0, 0]
click at [400, 221] on span at bounding box center [401, 226] width 3 height 11
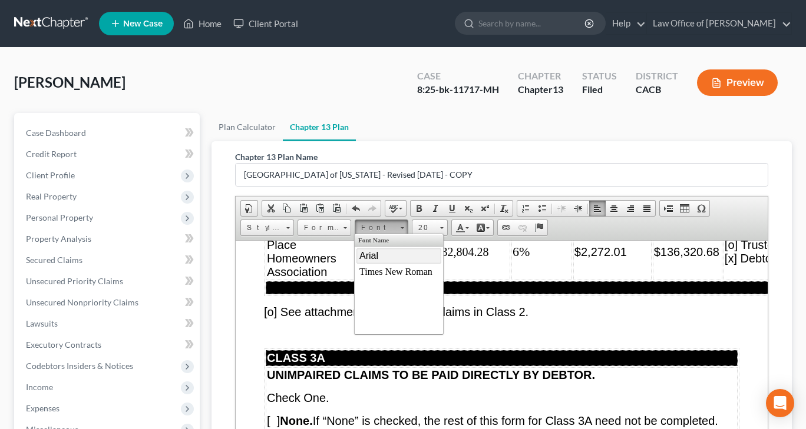
click at [386, 257] on link "Arial" at bounding box center [398, 256] width 85 height 15
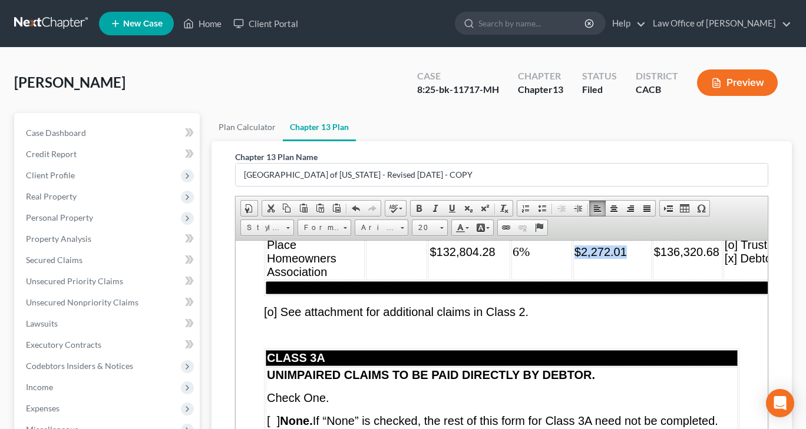
drag, startPoint x: 546, startPoint y: 325, endPoint x: 598, endPoint y: 326, distance: 51.8
click at [598, 280] on td "$2,272.01" at bounding box center [612, 251] width 78 height 57
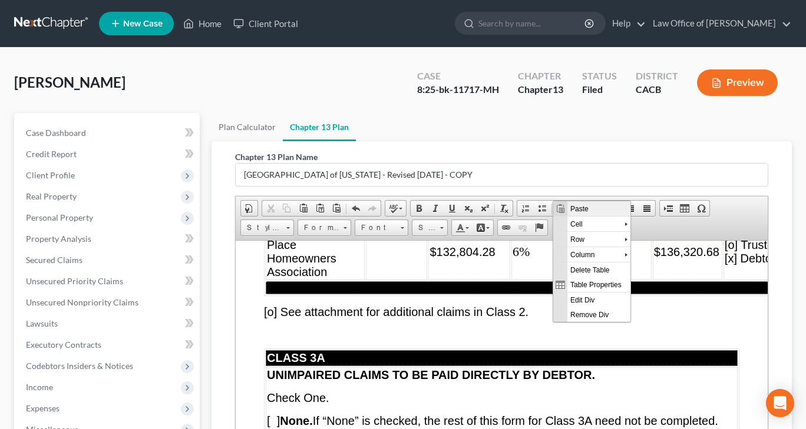
click at [578, 210] on span "Paste" at bounding box center [598, 208] width 63 height 15
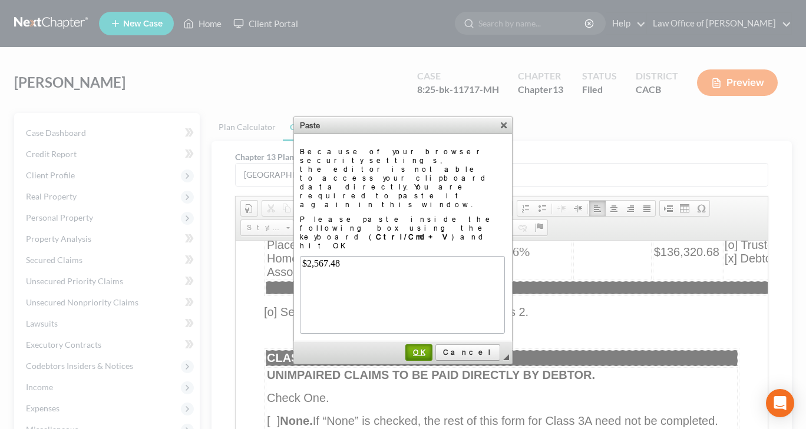
drag, startPoint x: 446, startPoint y: 298, endPoint x: 212, endPoint y: 60, distance: 334.0
click at [431, 348] on span "OK" at bounding box center [418, 352] width 25 height 9
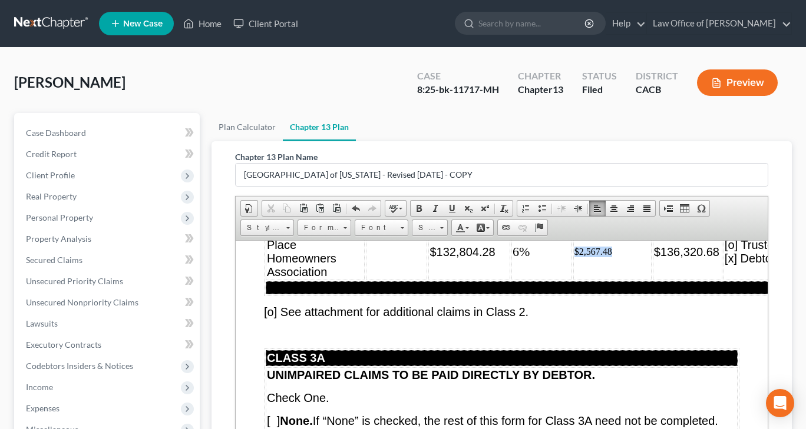
drag, startPoint x: 546, startPoint y: 323, endPoint x: 591, endPoint y: 324, distance: 44.8
click at [591, 280] on td "$2,567.48" at bounding box center [612, 251] width 78 height 57
click at [440, 226] on span at bounding box center [441, 226] width 3 height 11
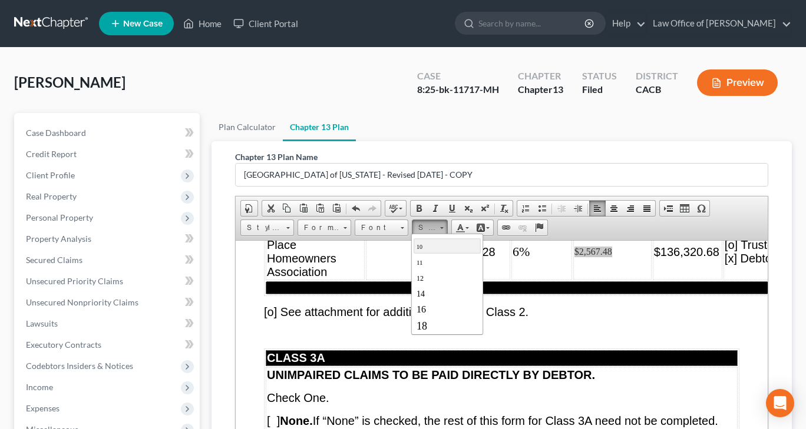
scroll to position [59, 0]
click at [425, 324] on span "20" at bounding box center [422, 327] width 12 height 13
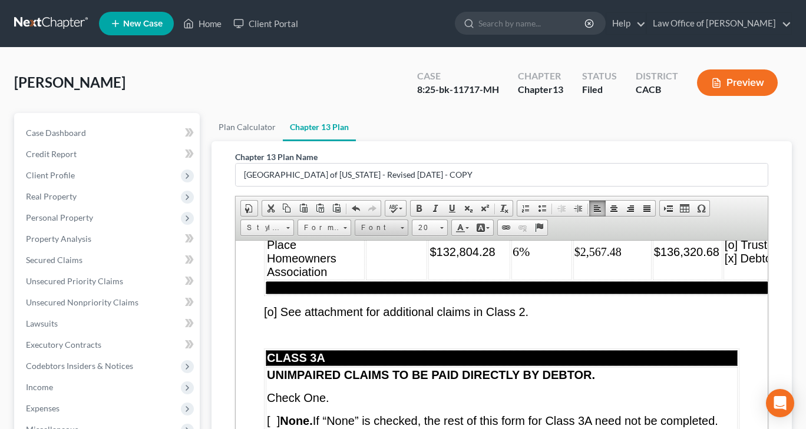
click at [400, 227] on span at bounding box center [401, 226] width 3 height 11
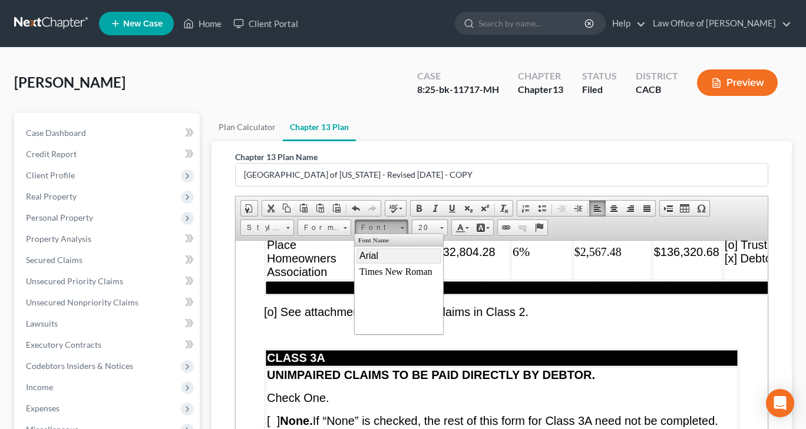
click at [388, 260] on link "Arial" at bounding box center [398, 256] width 85 height 15
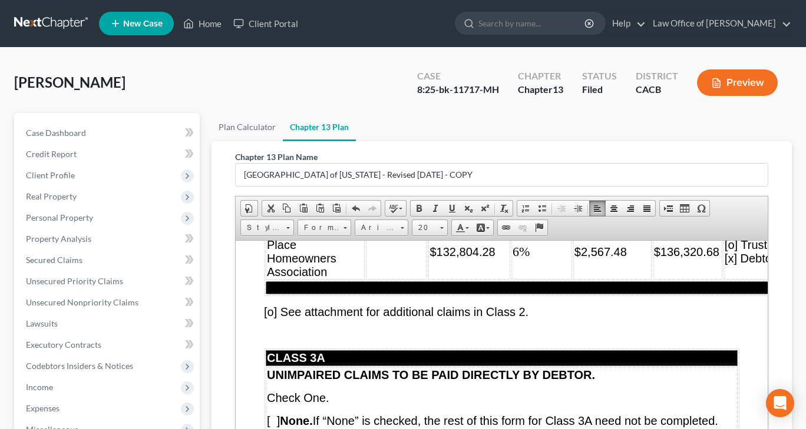
click at [654, 258] on span "$136,320.68" at bounding box center [686, 251] width 65 height 13
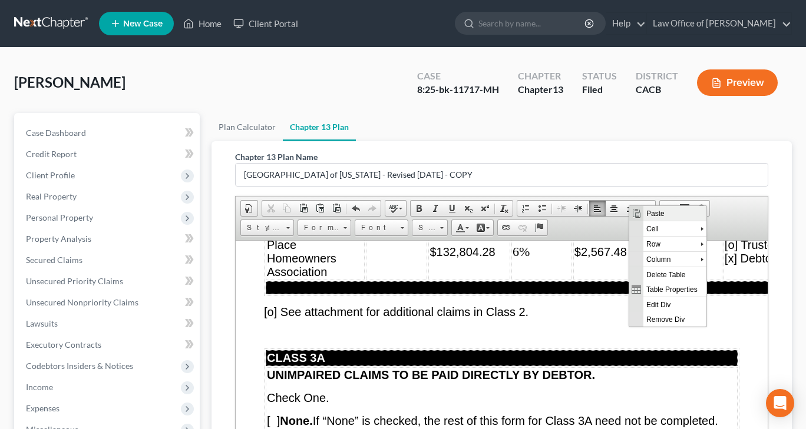
click at [663, 214] on span "Paste" at bounding box center [674, 213] width 63 height 15
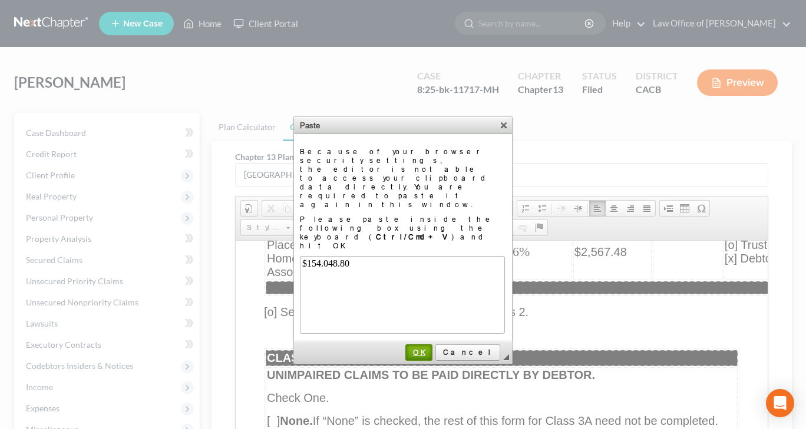
click at [432, 345] on link "OK" at bounding box center [418, 353] width 27 height 16
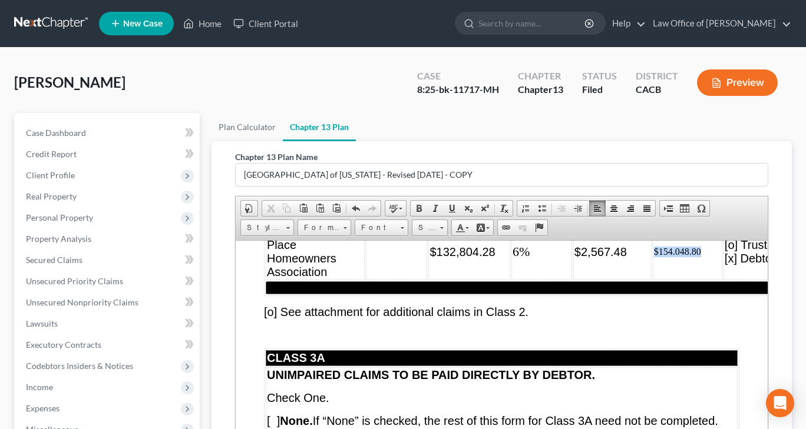
drag, startPoint x: 625, startPoint y: 323, endPoint x: 693, endPoint y: 323, distance: 67.7
click at [693, 296] on table "CLASS 2 CLAIMS SECURED SOLELY BY PROPERTY THAT IS DEBTOR’S PRINCIPAL RESIDENCE …" at bounding box center [532, 90] width 537 height 410
click at [438, 227] on link "Size" at bounding box center [430, 228] width 36 height 16
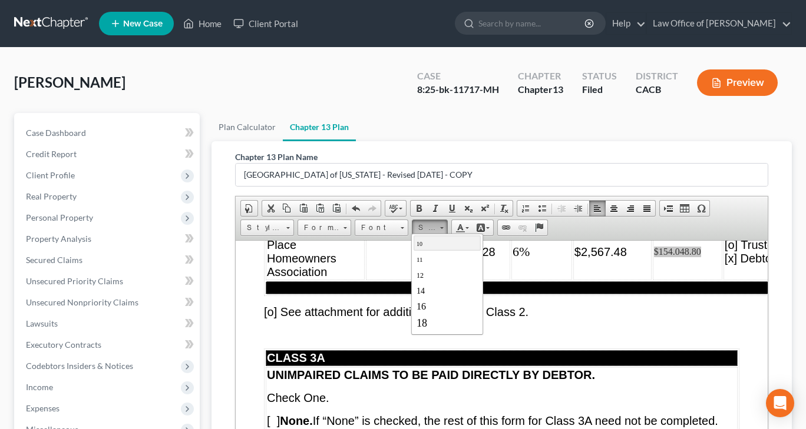
scroll to position [59, 0]
click at [420, 326] on span "20" at bounding box center [422, 327] width 12 height 13
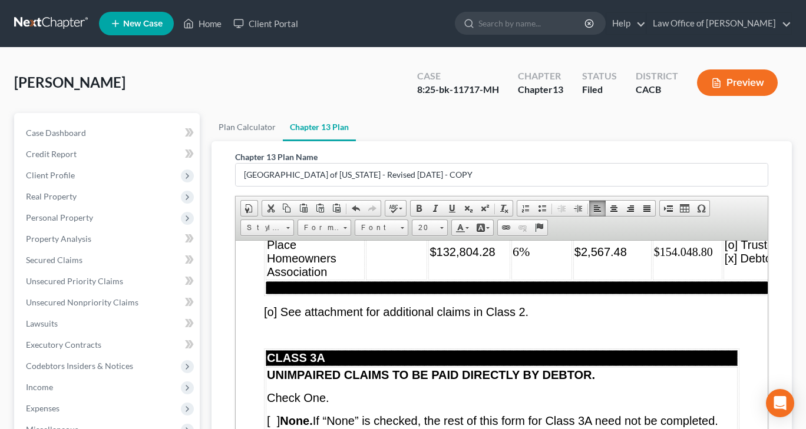
click at [226, 299] on div "Chapter 13 Plan Name [GEOGRAPHIC_DATA] of [US_STATE] - Revised [DATE] - COPY Ri…" at bounding box center [502, 339] width 552 height 396
click at [579, 296] on table "CLASS 2 CLAIMS SECURED SOLELY BY PROPERTY THAT IS DEBTOR’S PRINCIPAL RESIDENCE …" at bounding box center [532, 90] width 537 height 410
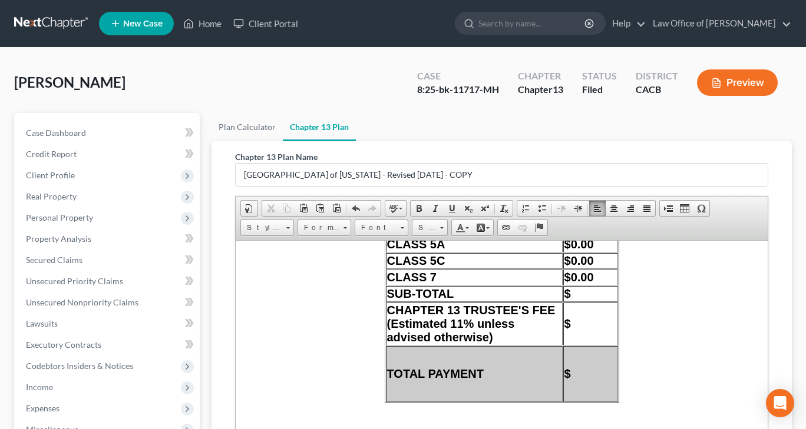
scroll to position [10945, 0]
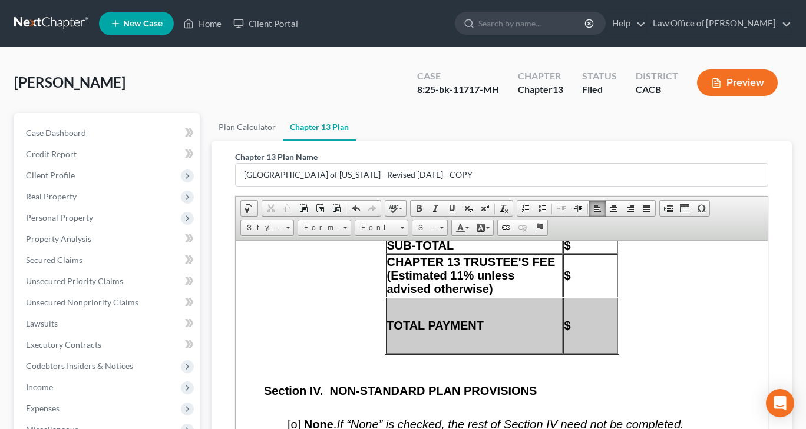
click at [566, 120] on span "$" at bounding box center [567, 113] width 6 height 13
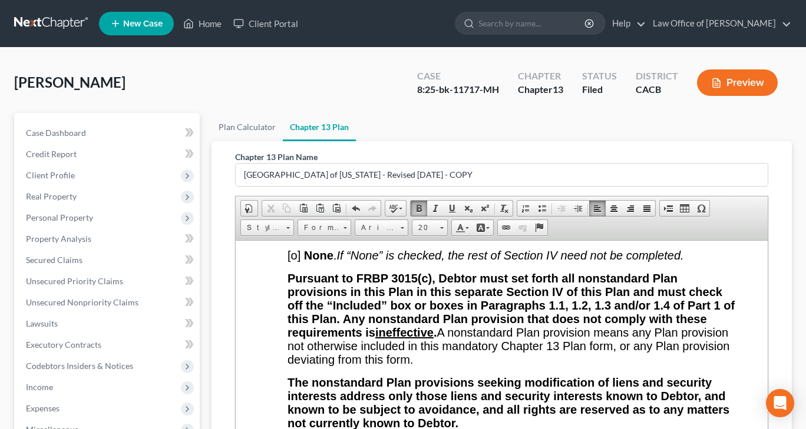
scroll to position [11122, 0]
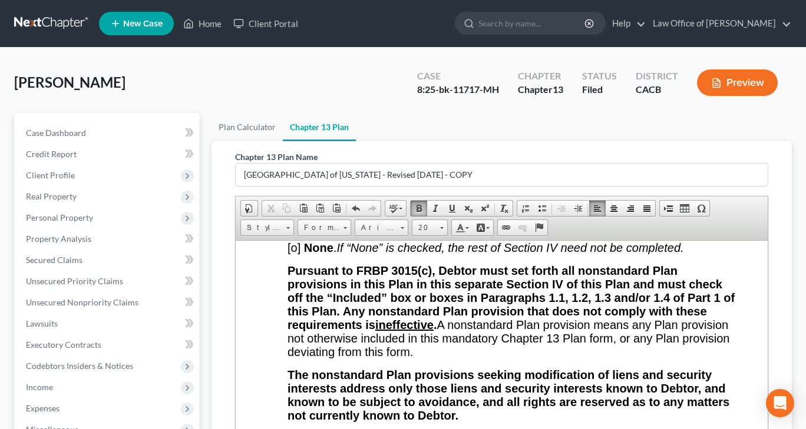
click at [583, 120] on td "$" at bounding box center [590, 98] width 55 height 43
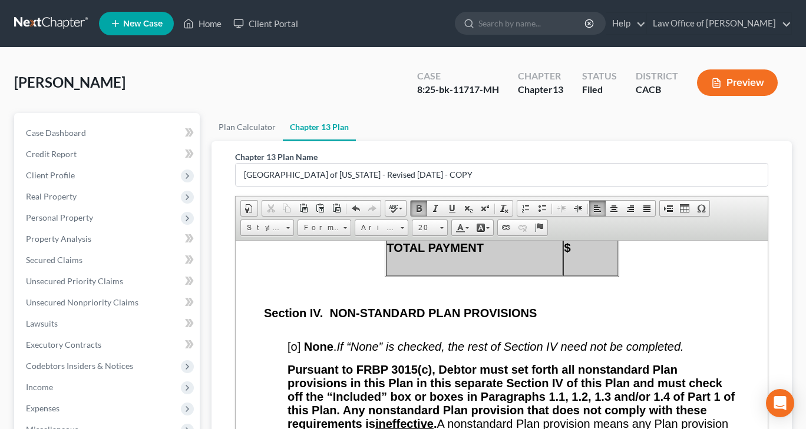
scroll to position [11004, 0]
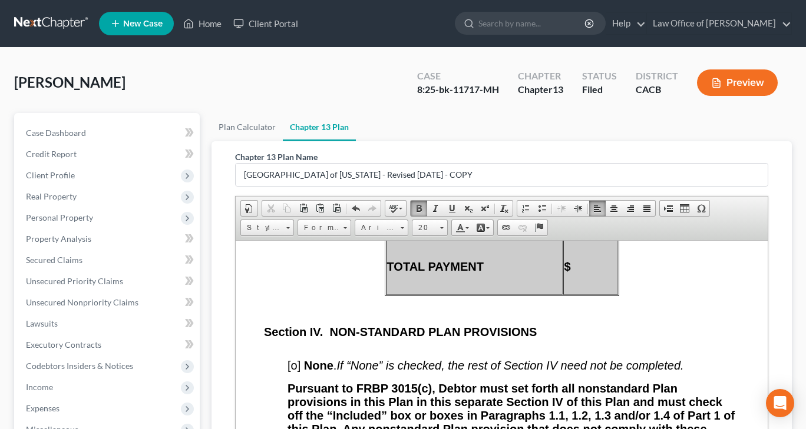
click at [588, 238] on td "$" at bounding box center [590, 216] width 55 height 43
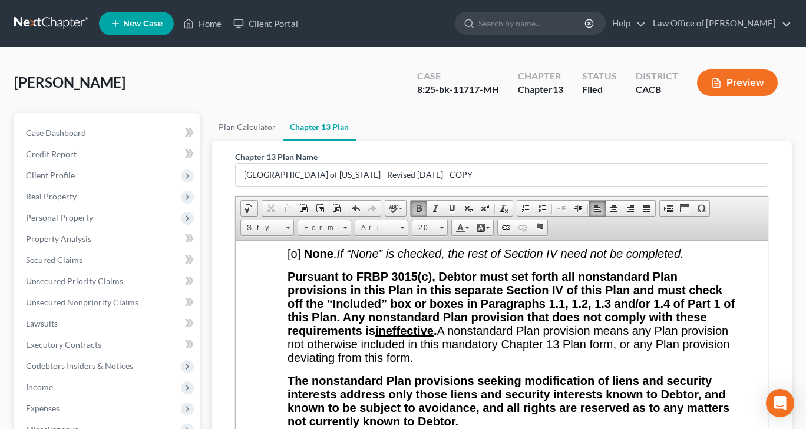
scroll to position [11122, 0]
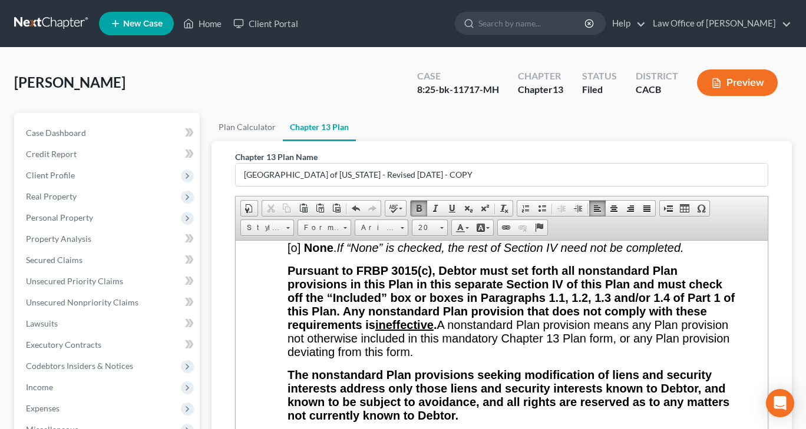
click at [577, 177] on td "$" at bounding box center [590, 149] width 55 height 56
click at [577, 155] on p "$" at bounding box center [590, 149] width 52 height 14
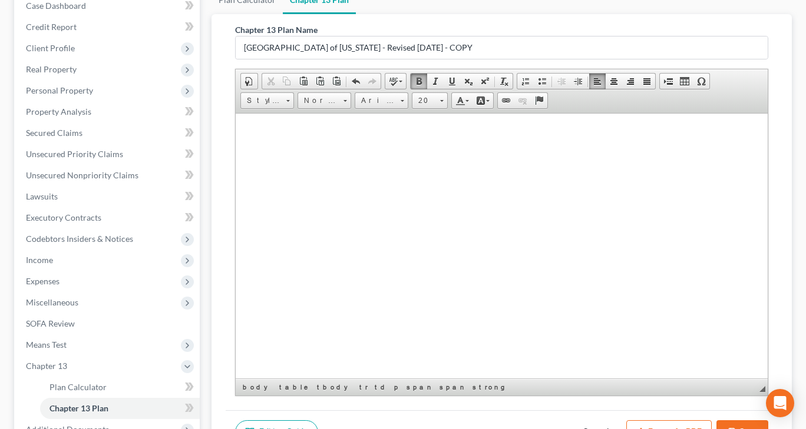
scroll to position [259, 0]
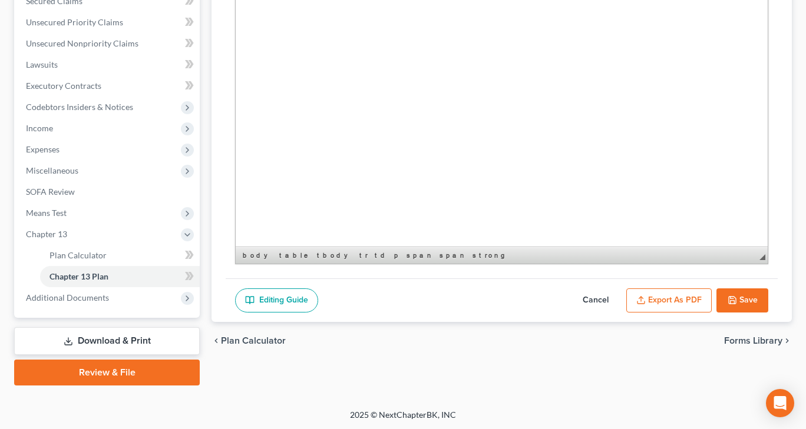
click at [730, 303] on button "Save" at bounding box center [742, 301] width 52 height 25
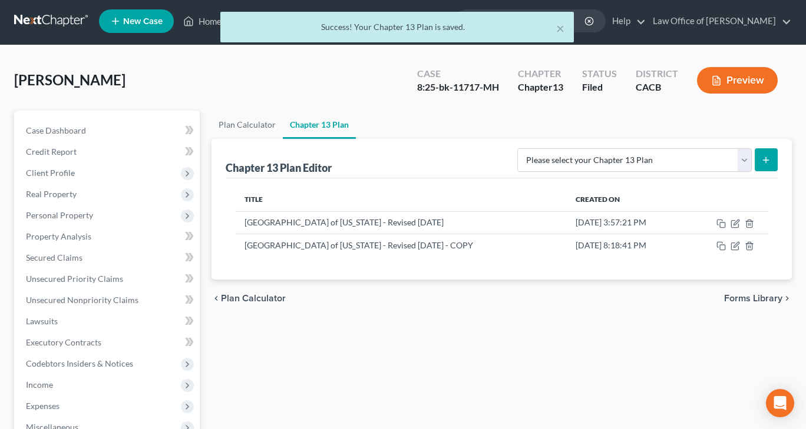
scroll to position [0, 0]
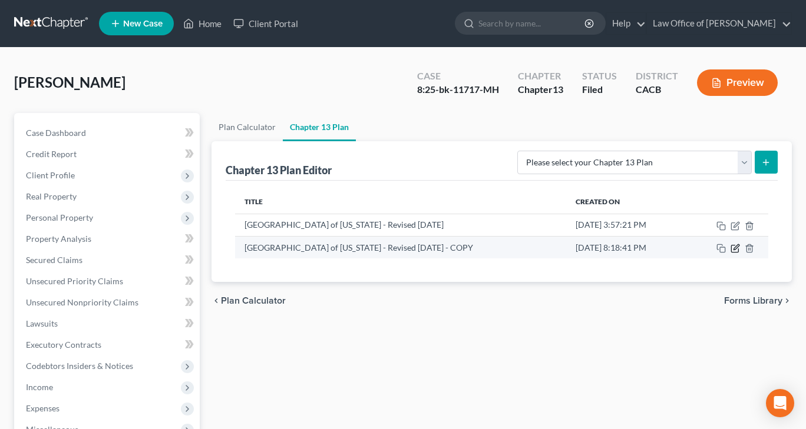
click at [733, 249] on icon "button" at bounding box center [735, 246] width 5 height 5
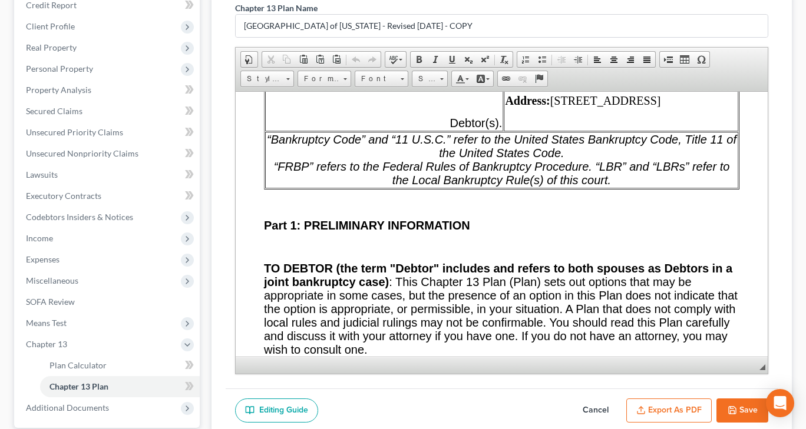
scroll to position [259, 0]
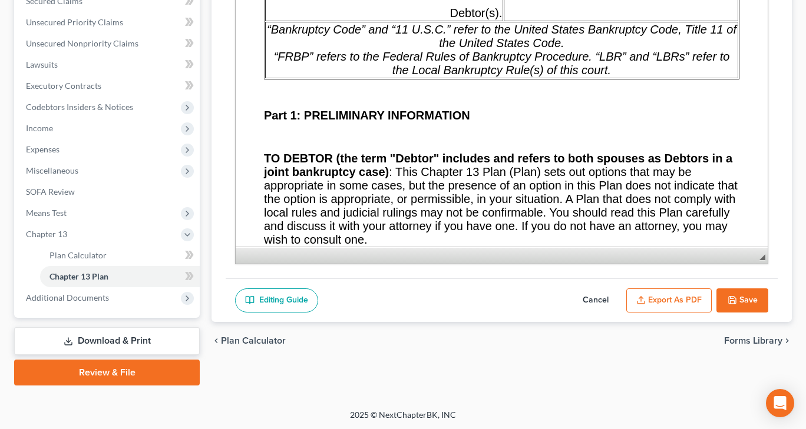
click at [654, 293] on button "Export as PDF" at bounding box center [668, 301] width 85 height 25
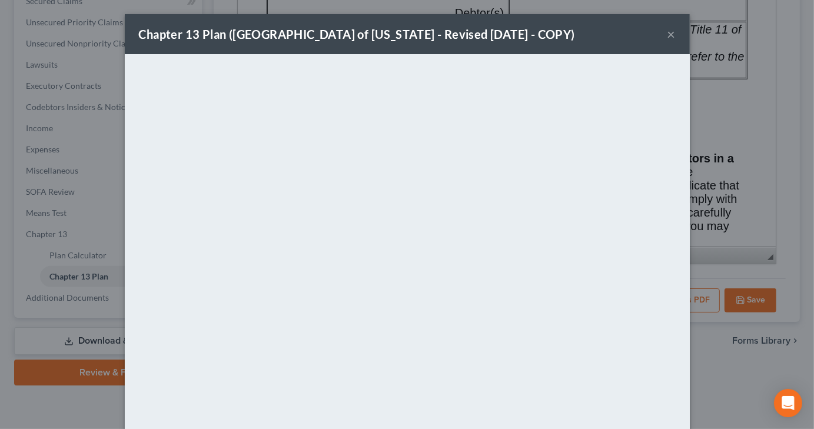
click at [668, 35] on button "×" at bounding box center [672, 34] width 8 height 14
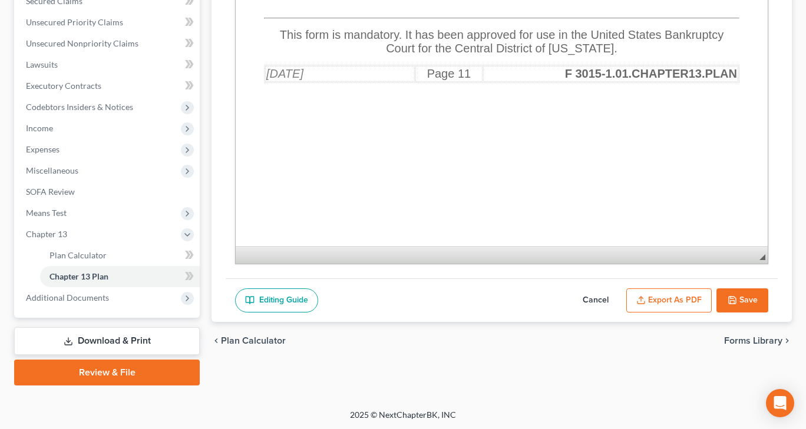
scroll to position [13781, 0]
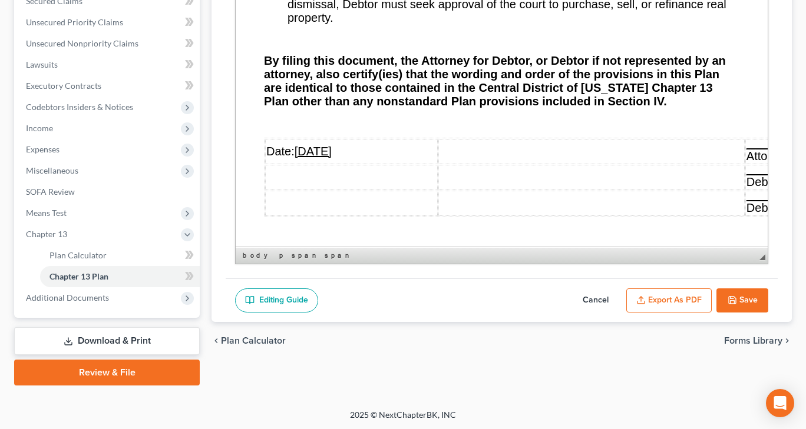
scroll to position [12838, 0]
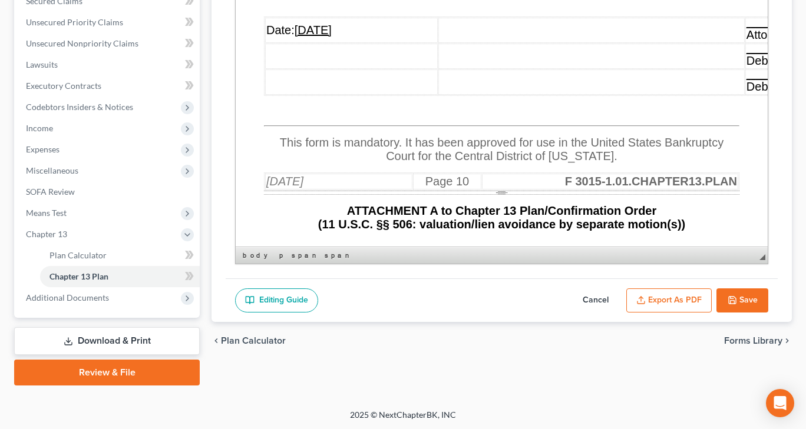
click at [356, 43] on td "Date: [DATE]" at bounding box center [351, 30] width 173 height 25
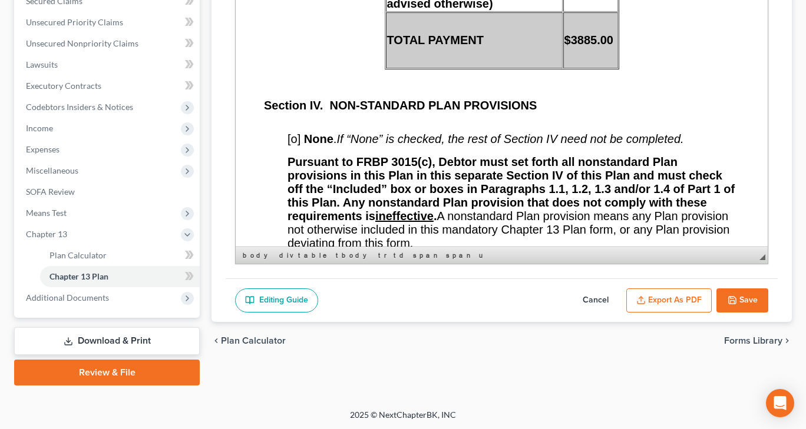
scroll to position [10982, 0]
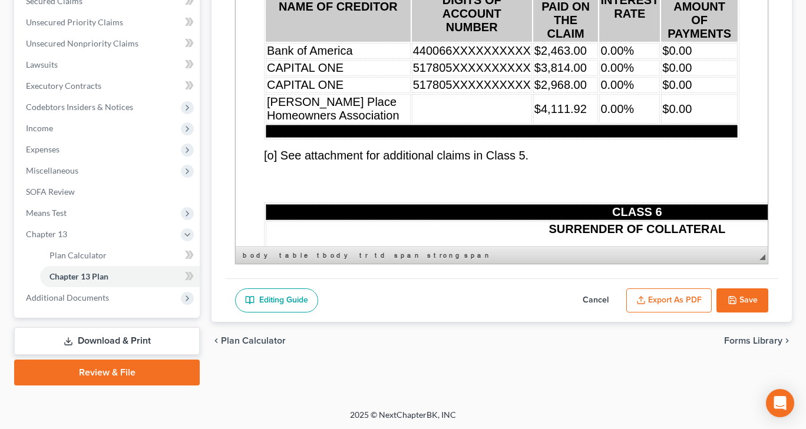
scroll to position [9686, 0]
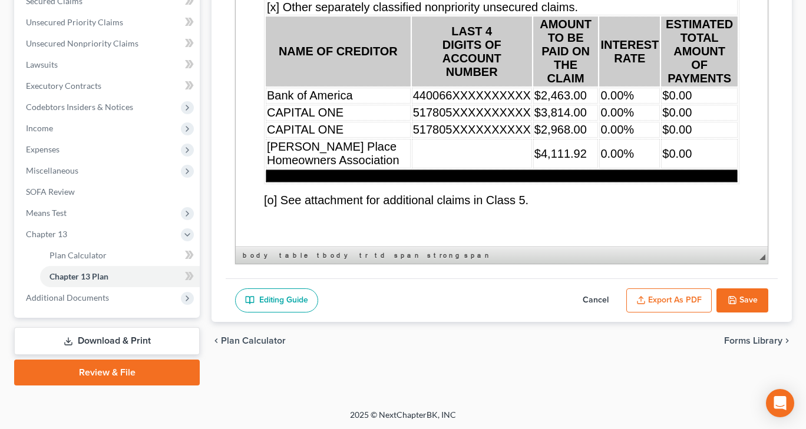
click at [723, 294] on button "Save" at bounding box center [742, 301] width 52 height 25
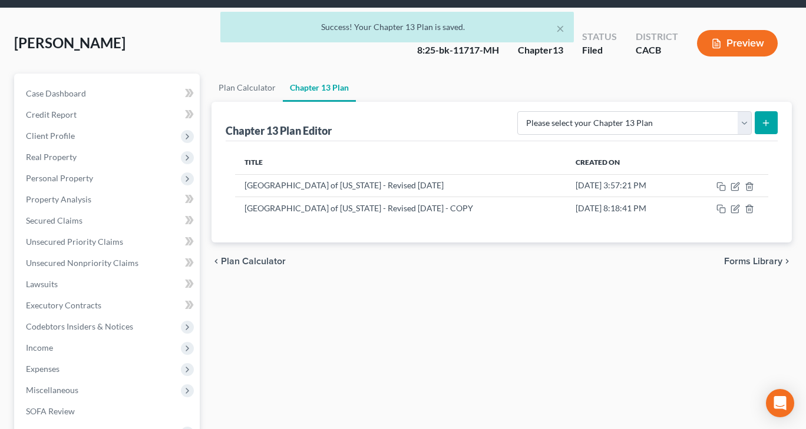
scroll to position [24, 0]
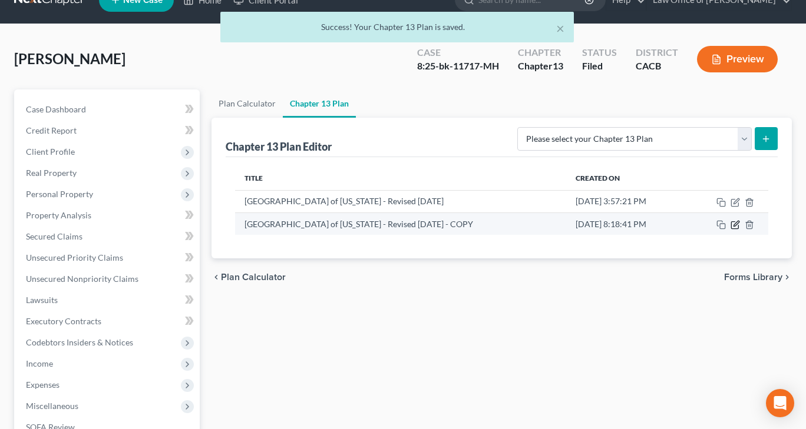
click at [734, 224] on icon "button" at bounding box center [734, 224] width 9 height 9
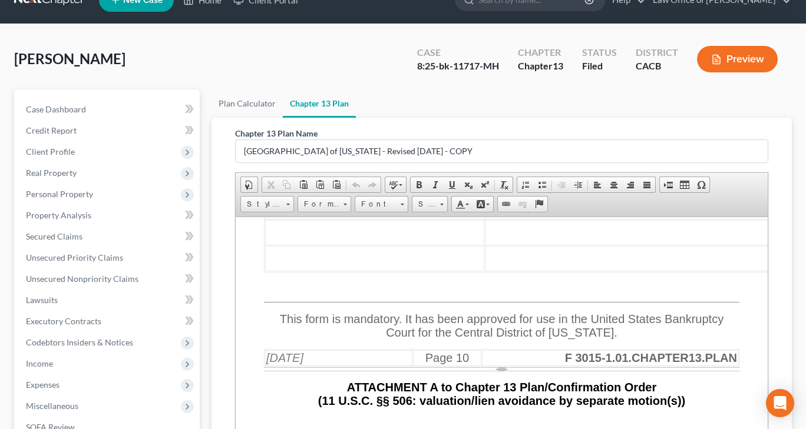
scroll to position [13015, 0]
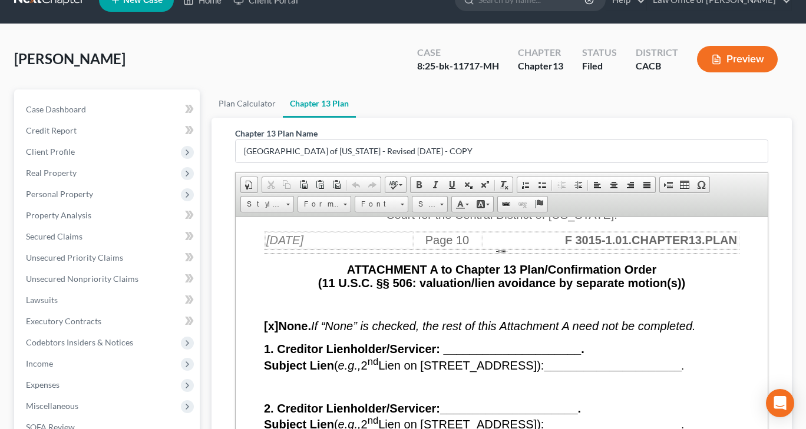
click at [361, 101] on td "Date:" at bounding box center [374, 88] width 219 height 25
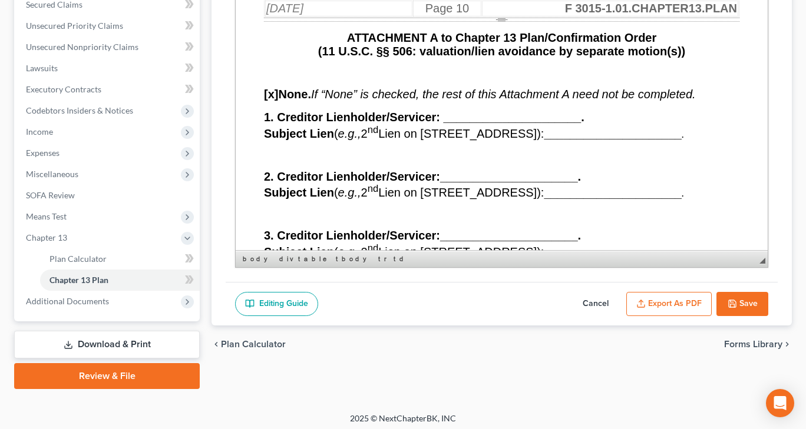
scroll to position [259, 0]
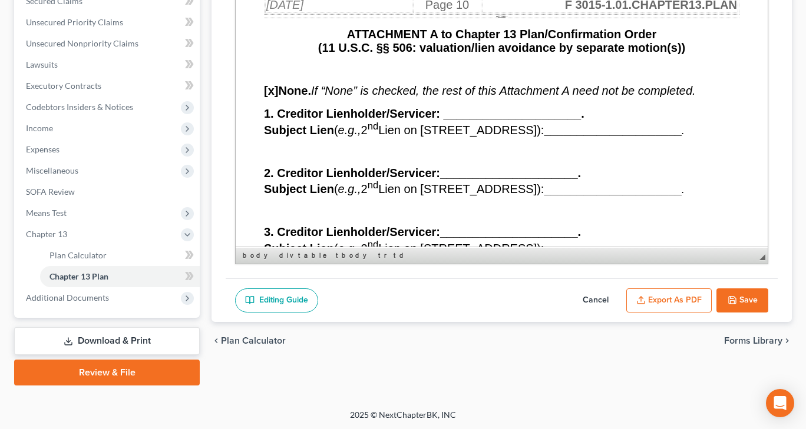
click at [587, 298] on button "Cancel" at bounding box center [595, 301] width 52 height 25
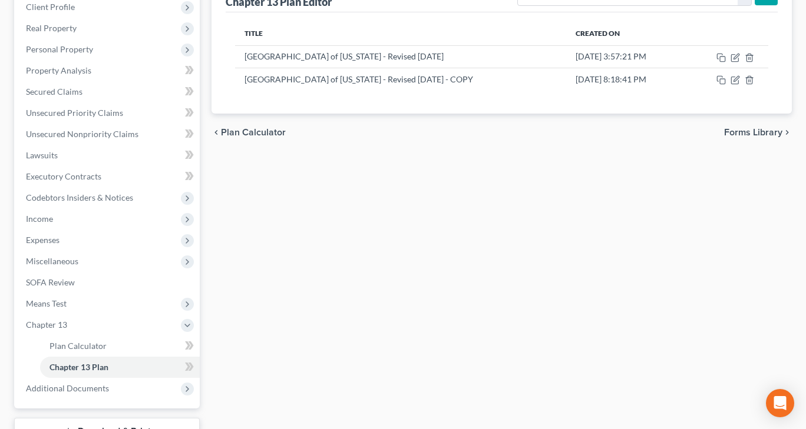
scroll to position [24, 0]
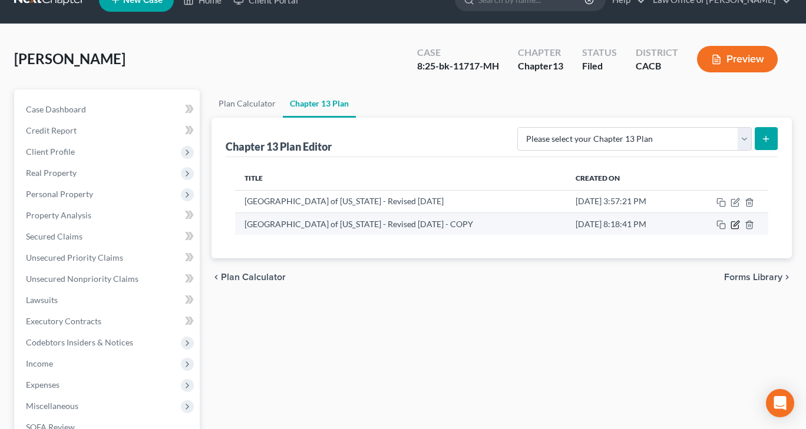
click at [734, 224] on icon "button" at bounding box center [735, 223] width 5 height 5
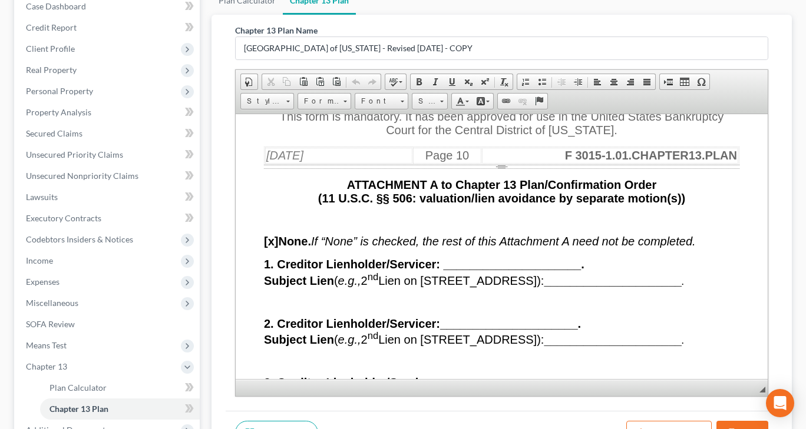
scroll to position [259, 0]
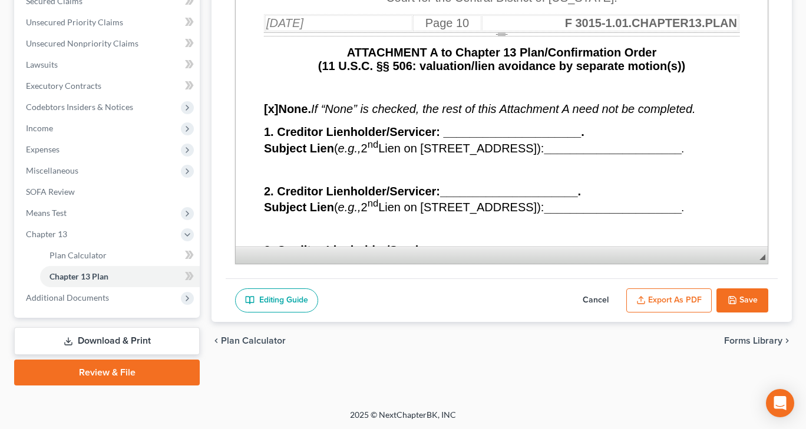
click at [588, 300] on button "Cancel" at bounding box center [595, 301] width 52 height 25
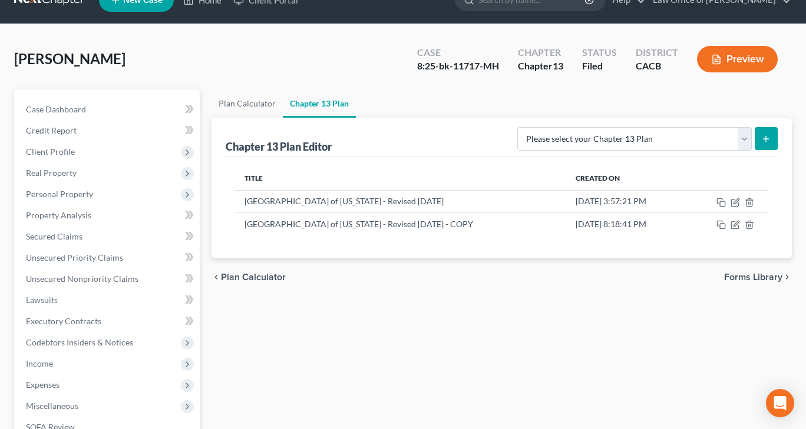
scroll to position [0, 0]
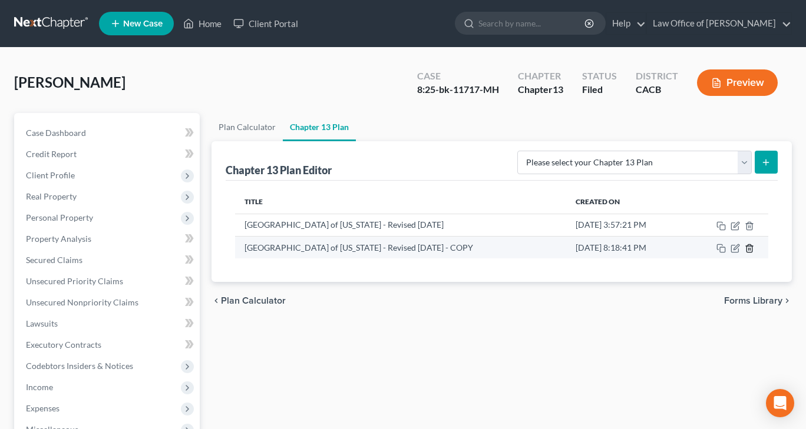
click at [747, 248] on icon "button" at bounding box center [748, 248] width 5 height 8
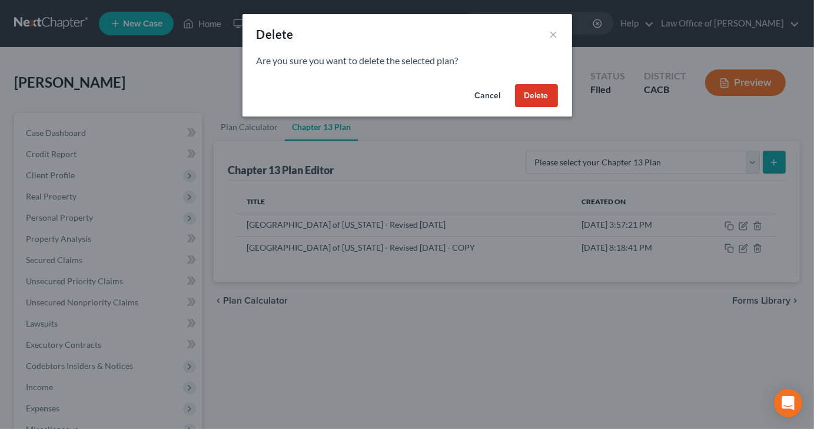
click at [531, 91] on button "Delete" at bounding box center [536, 96] width 43 height 24
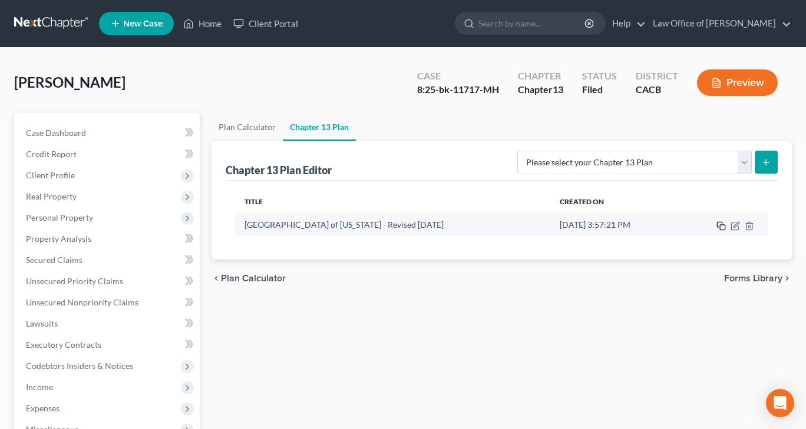
click at [720, 227] on icon "button" at bounding box center [720, 225] width 9 height 9
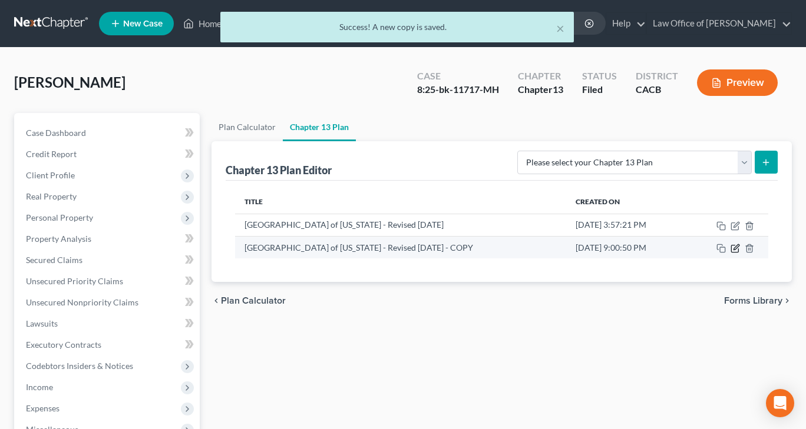
click at [733, 248] on icon "button" at bounding box center [734, 248] width 9 height 9
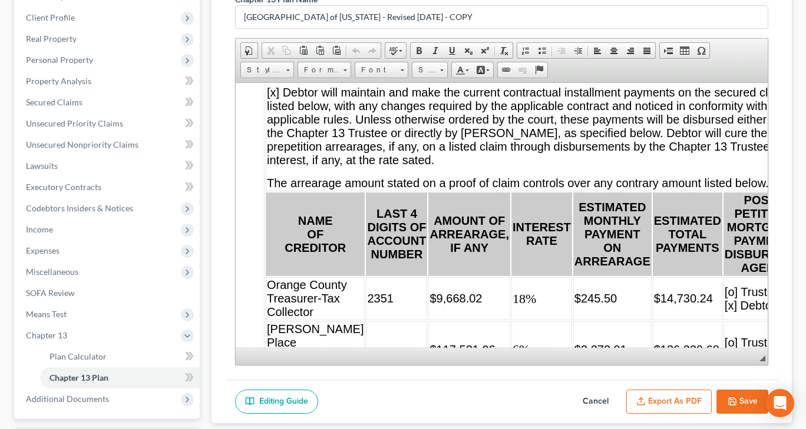
scroll to position [259, 0]
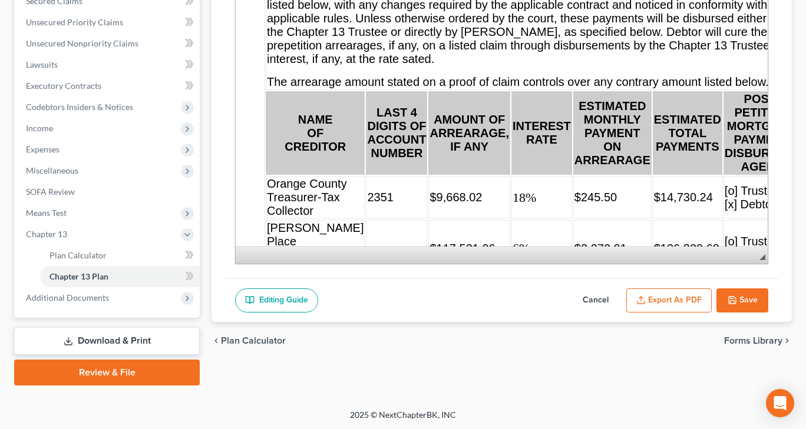
click at [605, 294] on button "Cancel" at bounding box center [595, 301] width 52 height 25
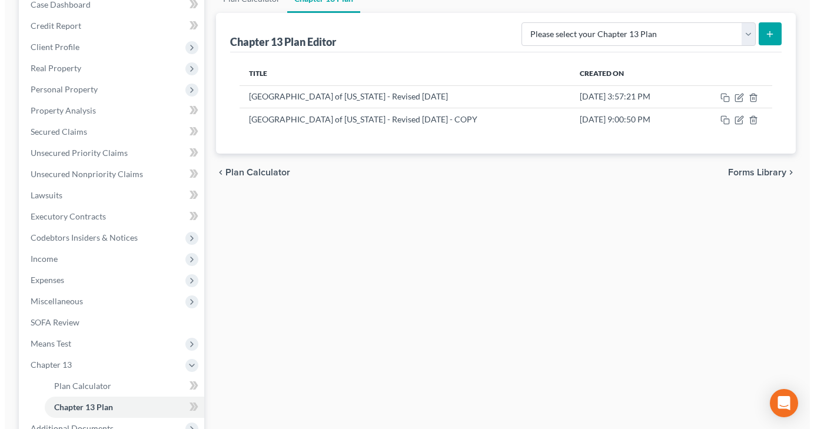
scroll to position [24, 0]
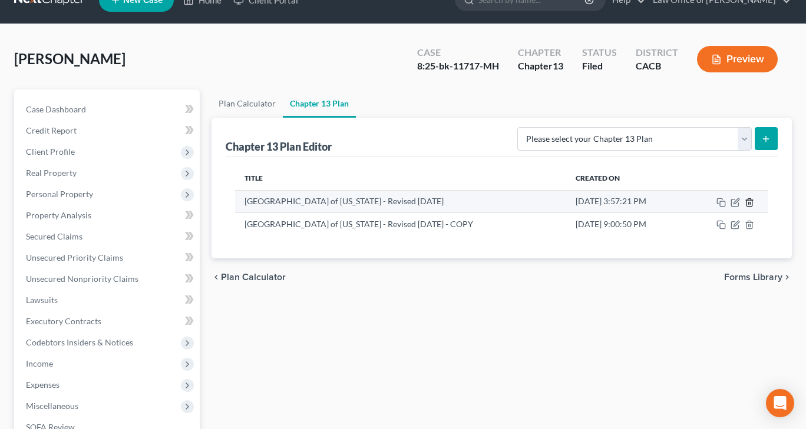
click at [749, 200] on polyline "button" at bounding box center [749, 200] width 7 height 0
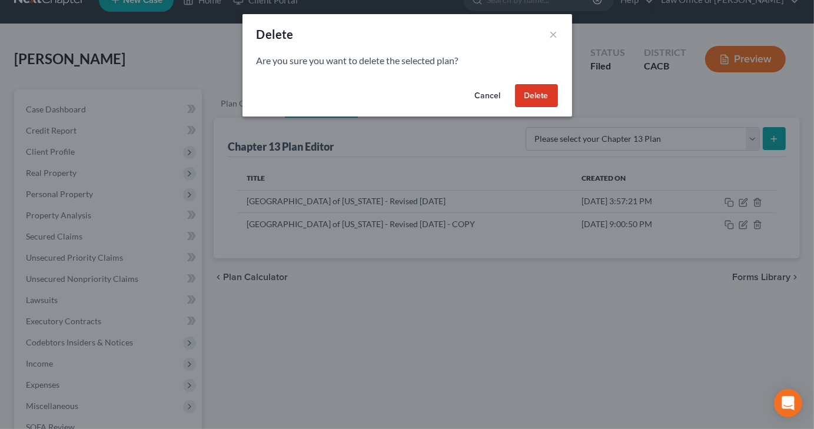
click at [534, 101] on button "Delete" at bounding box center [536, 96] width 43 height 24
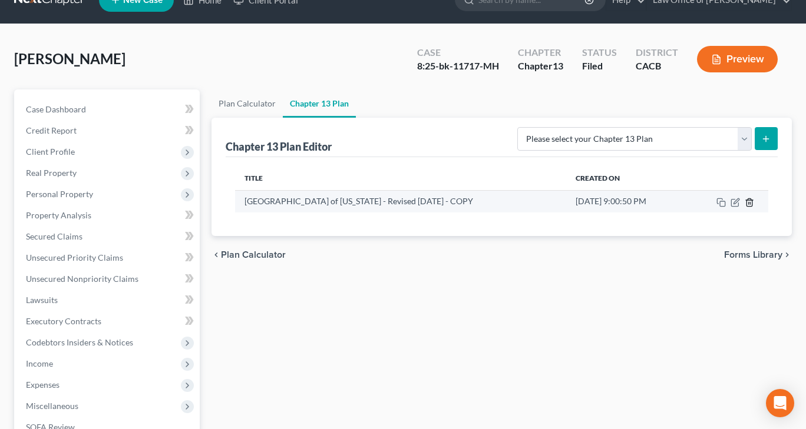
click at [746, 201] on icon "button" at bounding box center [748, 202] width 9 height 9
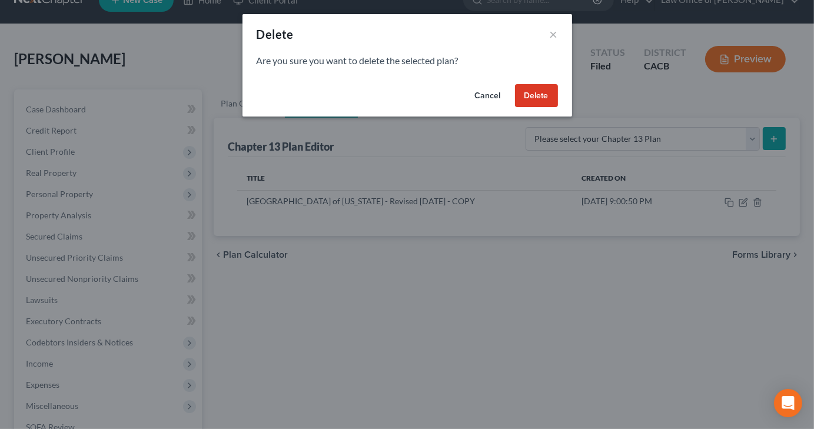
click at [534, 87] on button "Delete" at bounding box center [536, 96] width 43 height 24
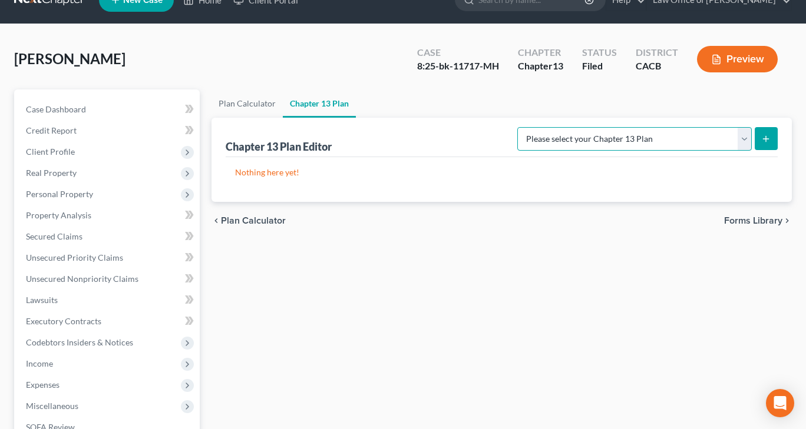
click at [744, 134] on select "Please select your Chapter 13 Plan [GEOGRAPHIC_DATA] of [US_STATE] - Effective …" at bounding box center [634, 139] width 234 height 24
select select "1"
click at [542, 127] on select "Please select your Chapter 13 Plan [GEOGRAPHIC_DATA] of [US_STATE] - Effective …" at bounding box center [634, 139] width 234 height 24
click at [760, 140] on button "submit" at bounding box center [765, 138] width 23 height 23
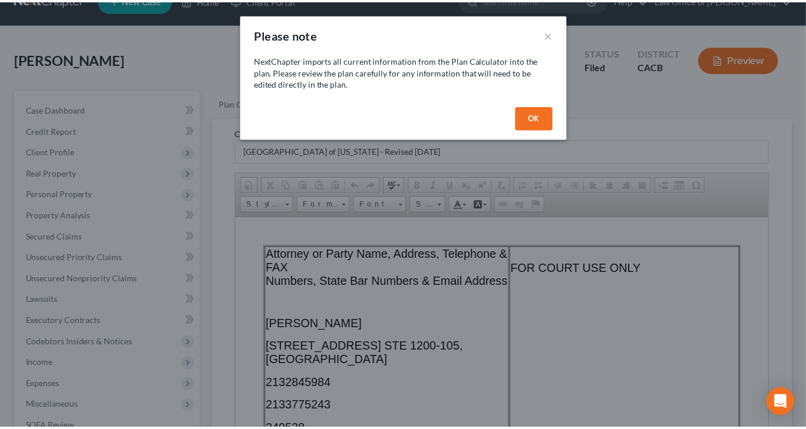
scroll to position [0, 0]
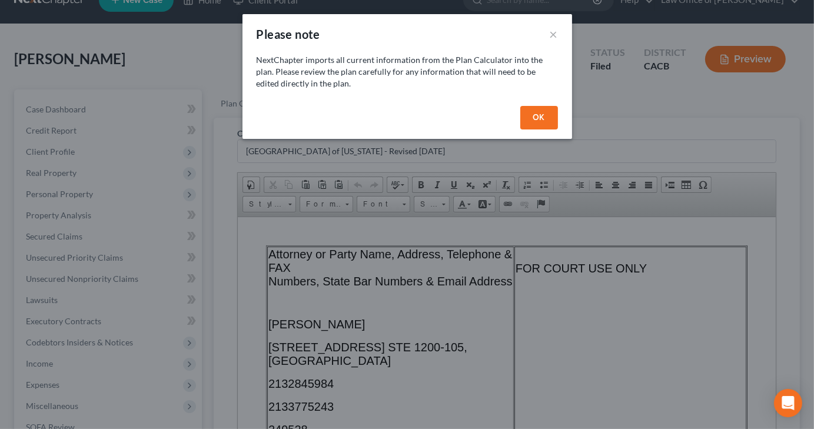
click at [536, 118] on button "OK" at bounding box center [540, 118] width 38 height 24
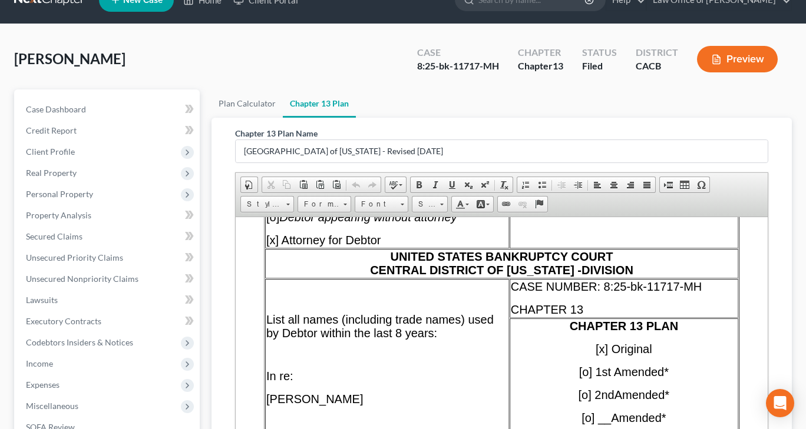
scroll to position [353, 0]
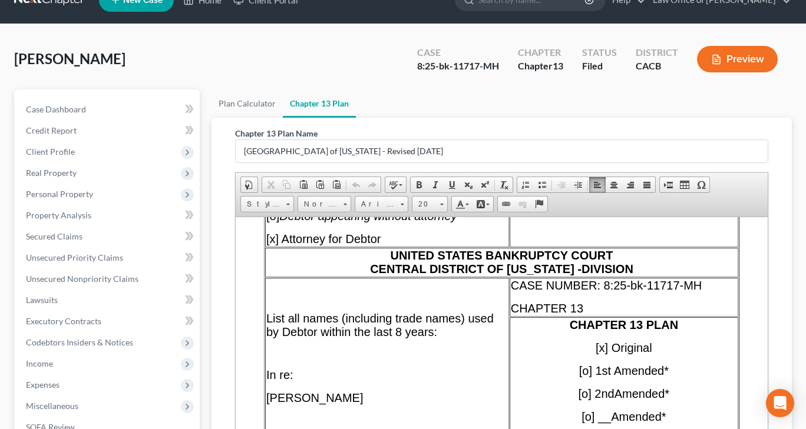
click at [607, 341] on span "[x] Original" at bounding box center [623, 347] width 57 height 13
click at [588, 364] on span "[o] 1st Amended*" at bounding box center [624, 370] width 90 height 13
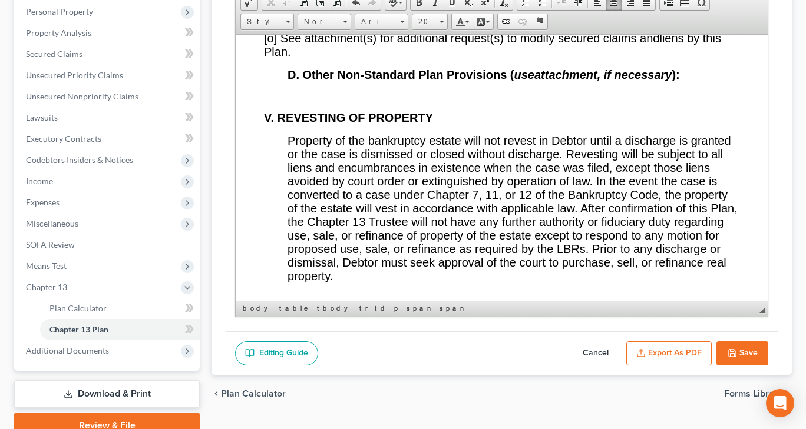
scroll to position [259, 0]
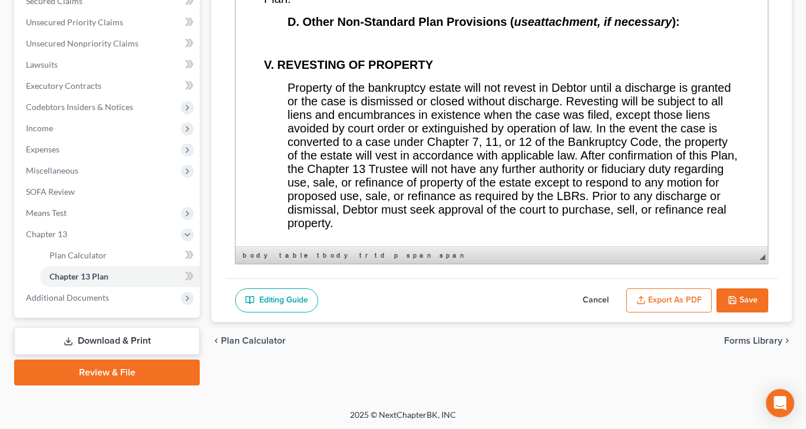
click at [732, 301] on icon "button" at bounding box center [731, 300] width 9 height 9
select select "1"
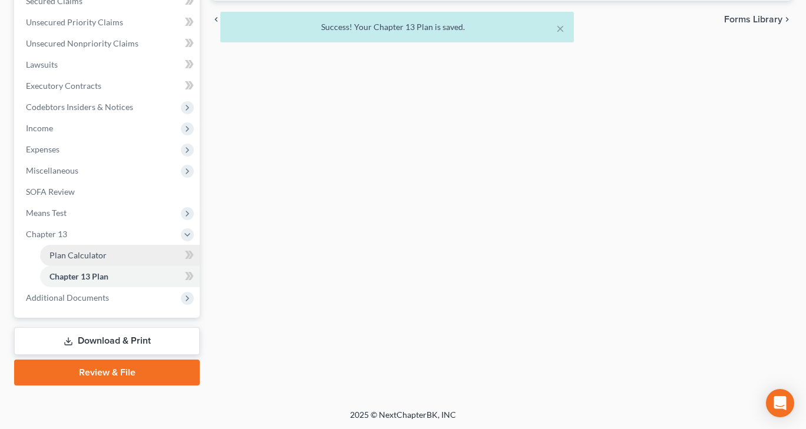
click at [67, 254] on span "Plan Calculator" at bounding box center [77, 255] width 57 height 10
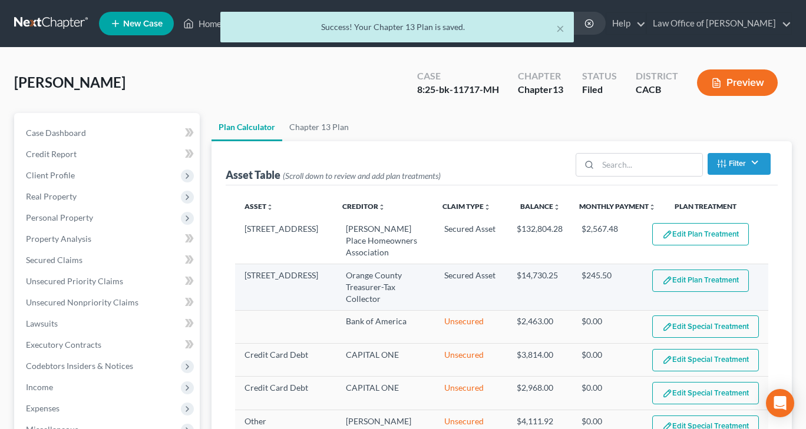
select select "59"
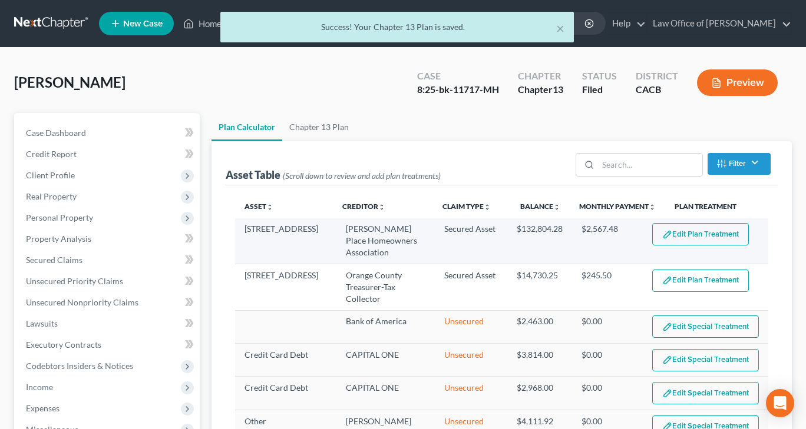
click at [678, 233] on button "Edit Plan Treatment" at bounding box center [700, 234] width 97 height 22
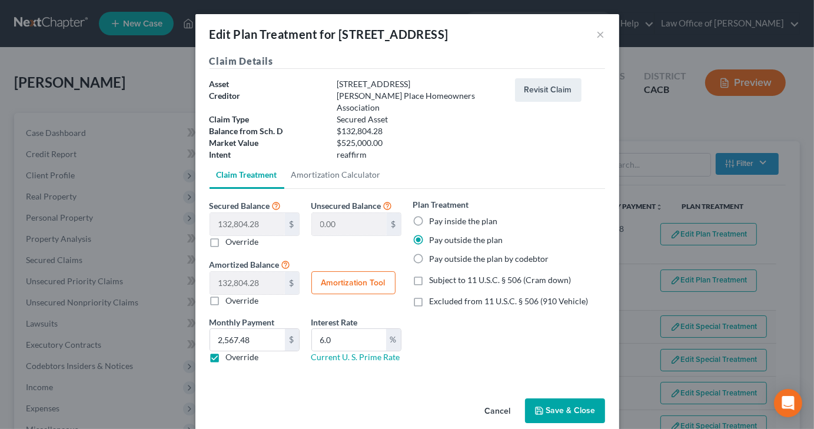
click at [331, 271] on button "Amortization Tool" at bounding box center [354, 283] width 84 height 24
type input "132,804.28"
type input "6.0"
type input "60"
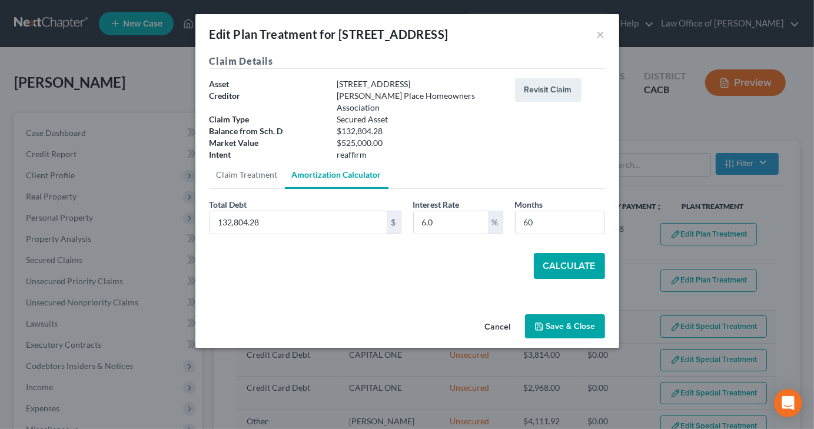
click at [571, 257] on button "Calculate" at bounding box center [569, 266] width 71 height 26
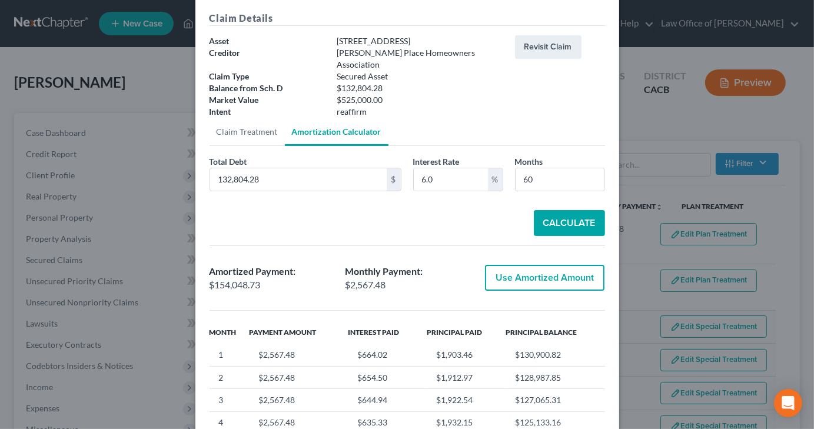
scroll to position [59, 0]
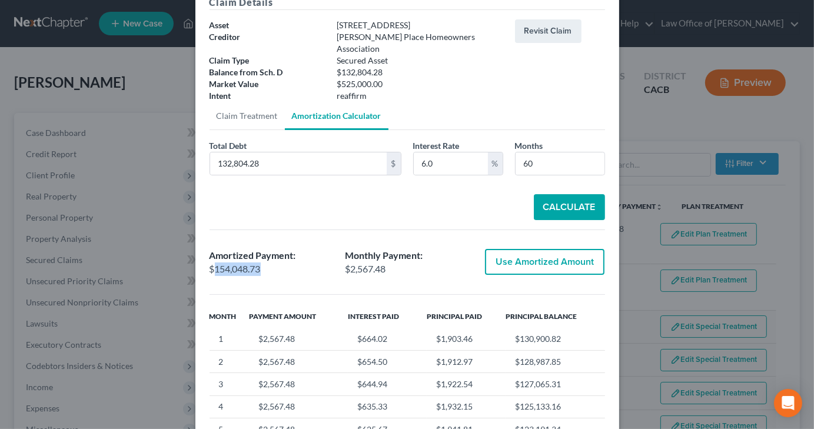
drag, startPoint x: 210, startPoint y: 256, endPoint x: 264, endPoint y: 256, distance: 54.2
click at [264, 263] on div "$154,048.73" at bounding box center [272, 270] width 124 height 14
copy div "154,048.73"
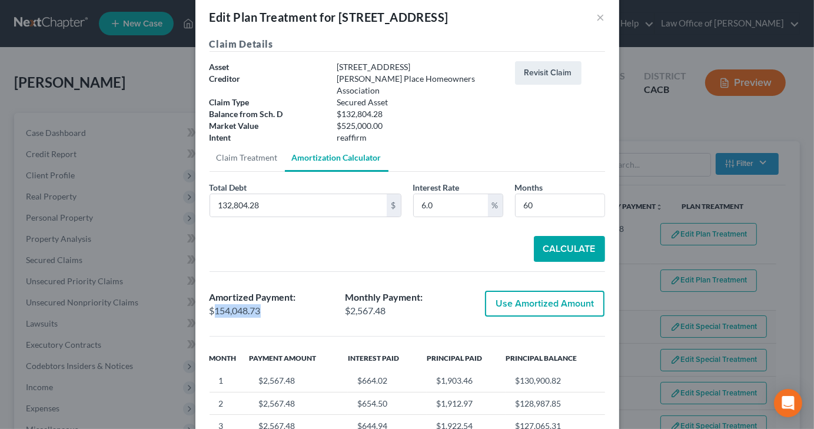
scroll to position [0, 0]
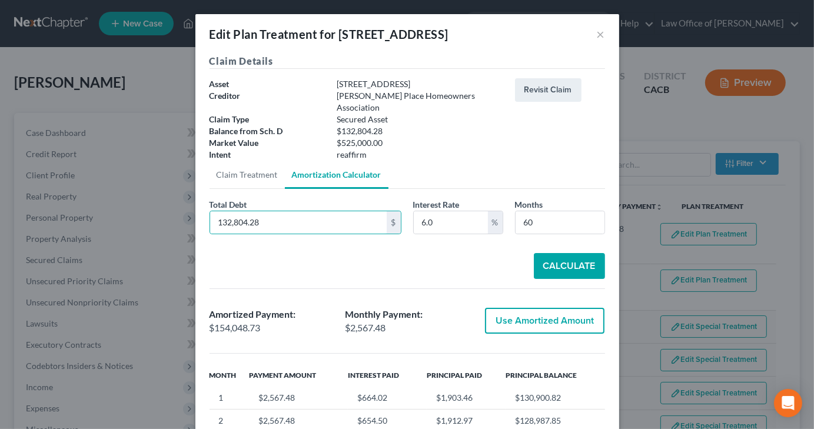
click at [382, 125] on div "$132,804.28" at bounding box center [420, 131] width 178 height 12
drag, startPoint x: 336, startPoint y: 120, endPoint x: 388, endPoint y: 121, distance: 51.2
click at [388, 125] on div "$132,804.28" at bounding box center [420, 131] width 178 height 12
copy div "132,804.28"
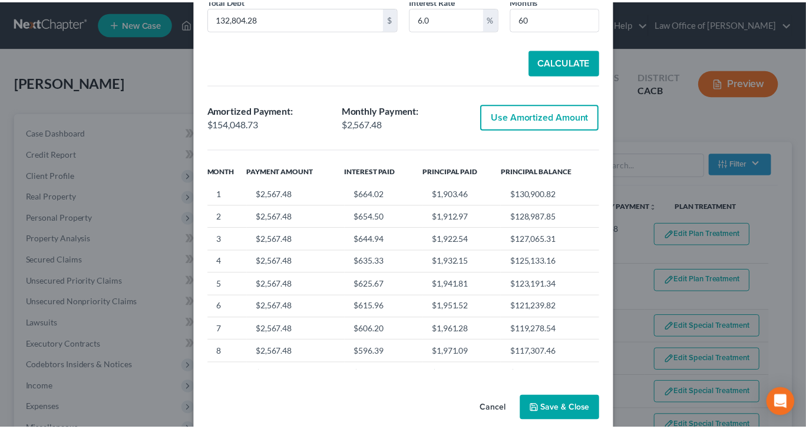
scroll to position [207, 0]
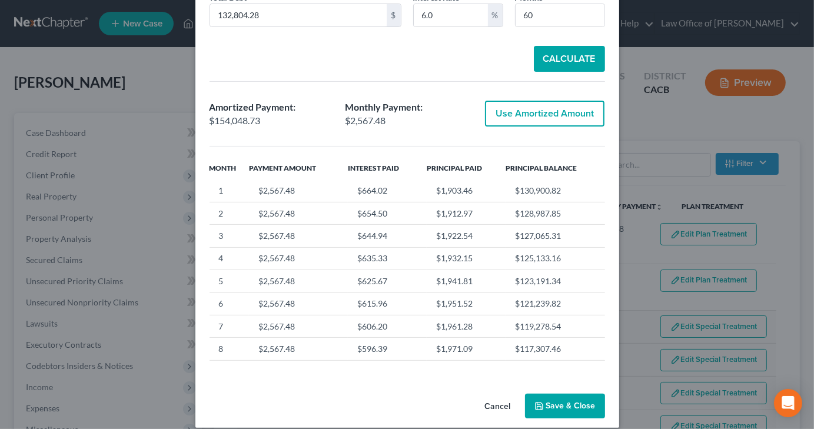
click at [535, 402] on icon "button" at bounding box center [539, 406] width 9 height 9
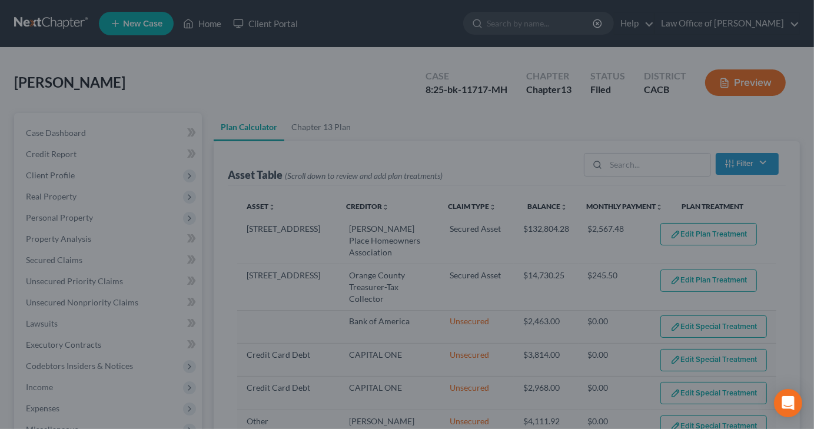
select select "59"
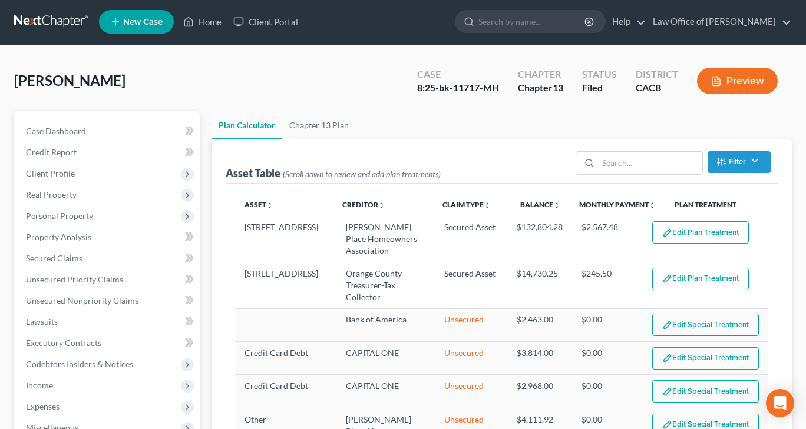
scroll to position [0, 0]
